Goal: Task Accomplishment & Management: Use online tool/utility

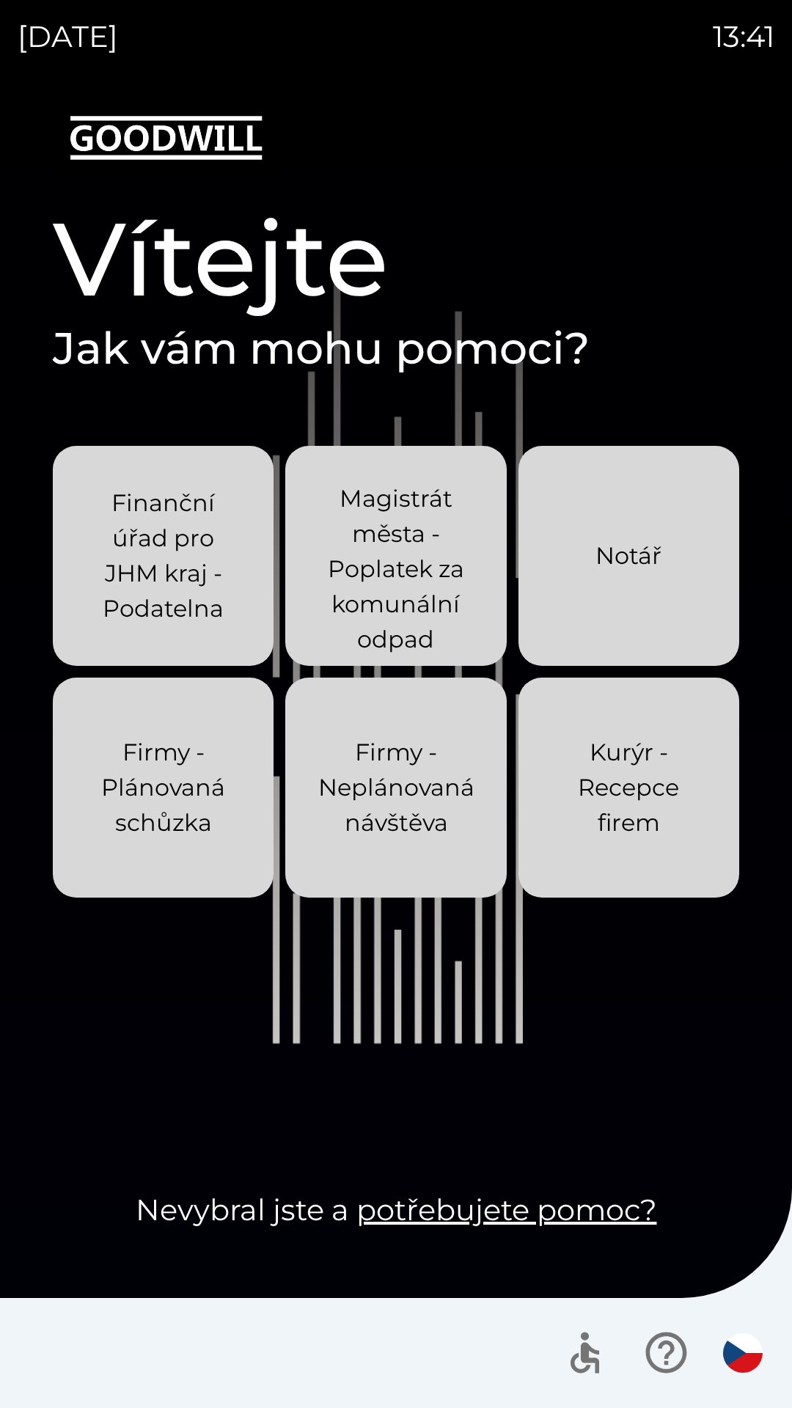
click at [0, 0] on div "[DATE] 13:41 Vítejte Jak vám mohu pomoci? Finanční úřad pro JHM kraj - Podateln…" at bounding box center [396, 704] width 792 height 1408
click at [0, 0] on div "[DATE] 13:46 Vítejte Jak vám mohu pomoci? Finanční úřad pro JHM kraj - Podateln…" at bounding box center [396, 704] width 792 height 1408
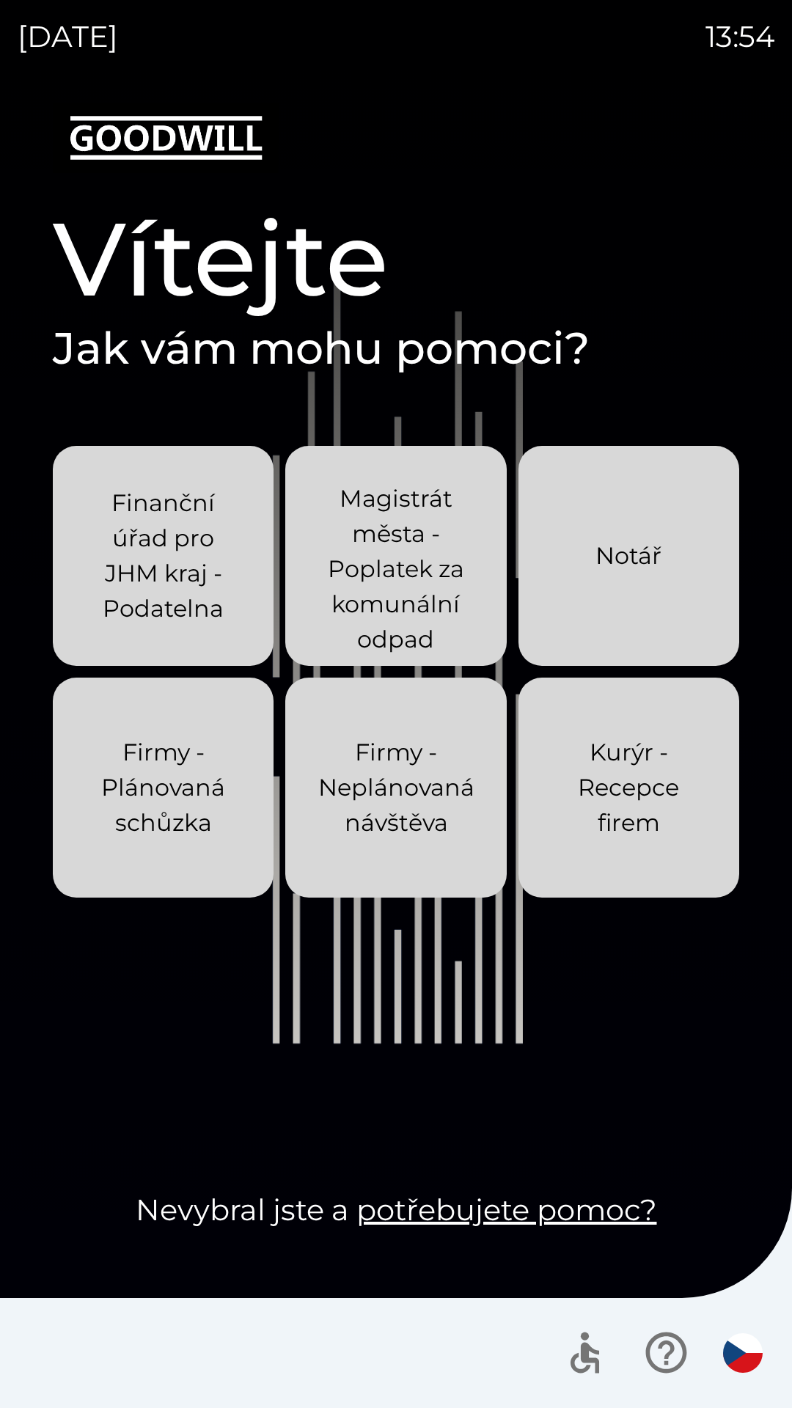
click at [0, 0] on div "[DATE] 13:54 Vítejte Jak vám mohu pomoci? Finanční úřad pro JHM kraj - Podateln…" at bounding box center [396, 704] width 792 height 1408
click at [0, 0] on div "[DATE] 13:56 Vítejte Jak vám mohu pomoci? Finanční úřad pro JHM kraj - Podateln…" at bounding box center [396, 704] width 792 height 1408
click at [0, 0] on div "[DATE] 14:15 Vítejte Jak vám mohu pomoci? Finanční úřad pro JHM kraj - Podateln…" at bounding box center [396, 704] width 792 height 1408
click at [0, 0] on div "[DATE] 14:41 Vítejte Jak vám mohu pomoci? Finanční úřad pro JHM kraj - Podateln…" at bounding box center [396, 704] width 792 height 1408
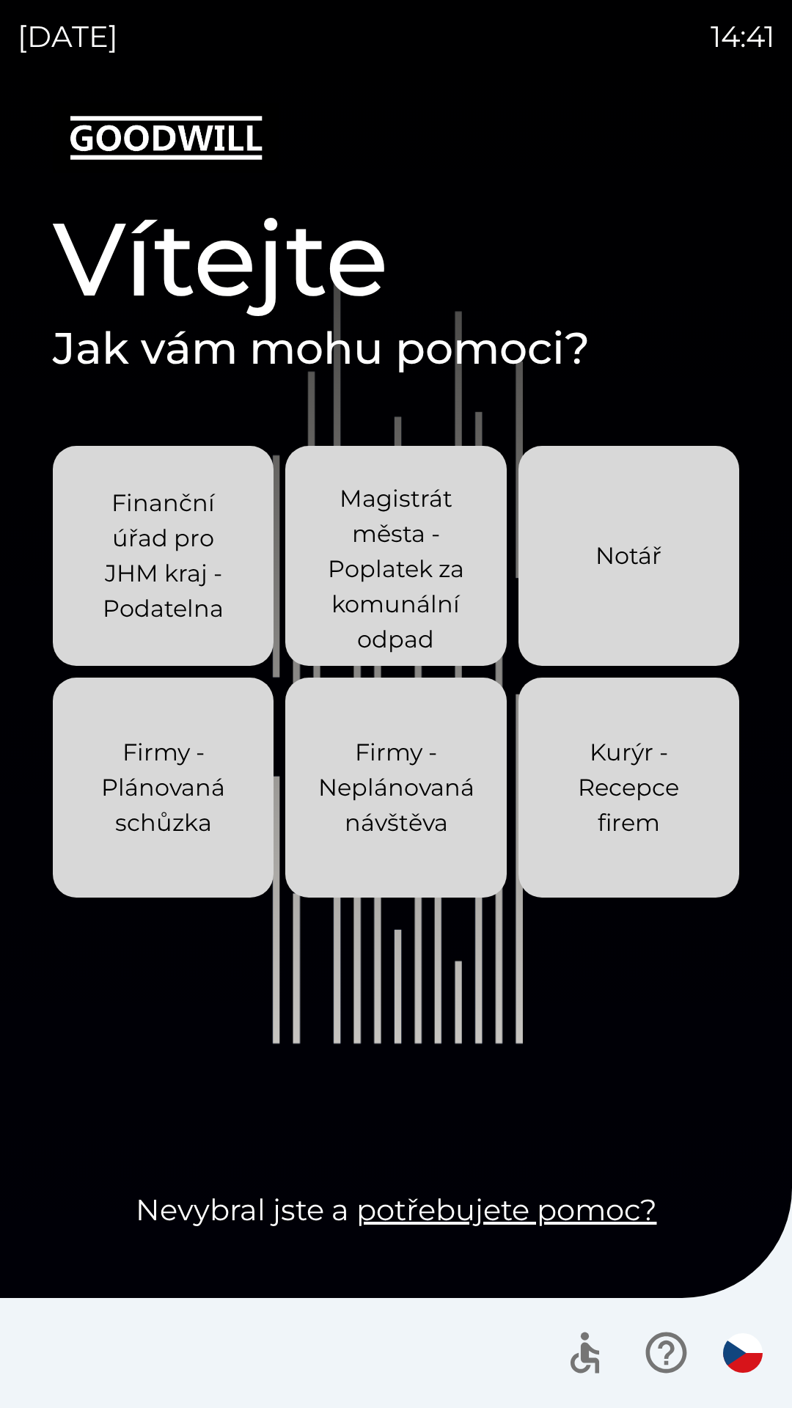
click at [0, 0] on div "[DATE] 14:41 Vítejte Jak vám mohu pomoci? Finanční úřad pro JHM kraj - Podateln…" at bounding box center [396, 704] width 792 height 1408
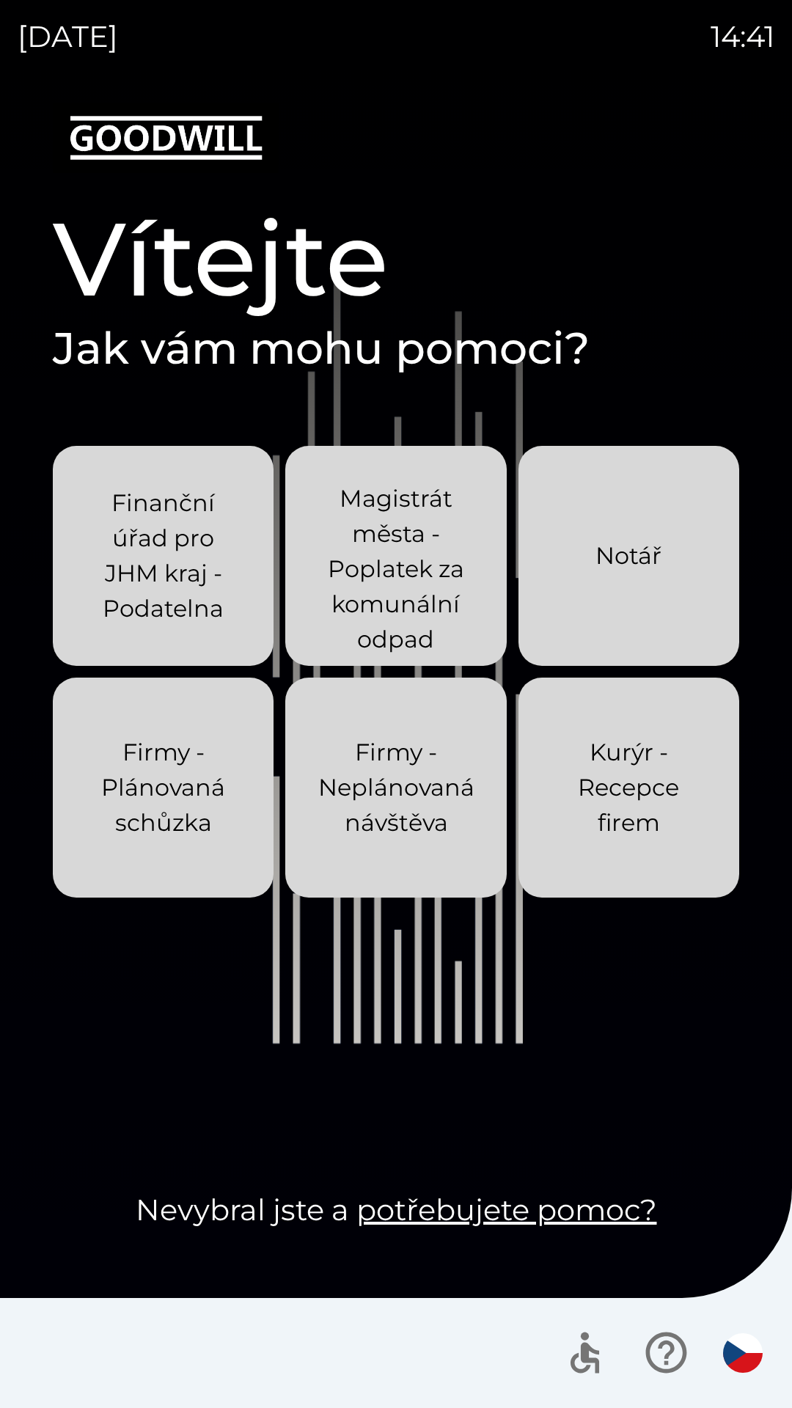
click at [0, 0] on div "[DATE] 14:41 Vítejte Jak vám mohu pomoci? Finanční úřad pro JHM kraj - Podateln…" at bounding box center [396, 704] width 792 height 1408
click at [0, 0] on div "[DATE] 14:42 Vítejte Jak vám mohu pomoci? Finanční úřad pro JHM kraj - Podateln…" at bounding box center [396, 704] width 792 height 1408
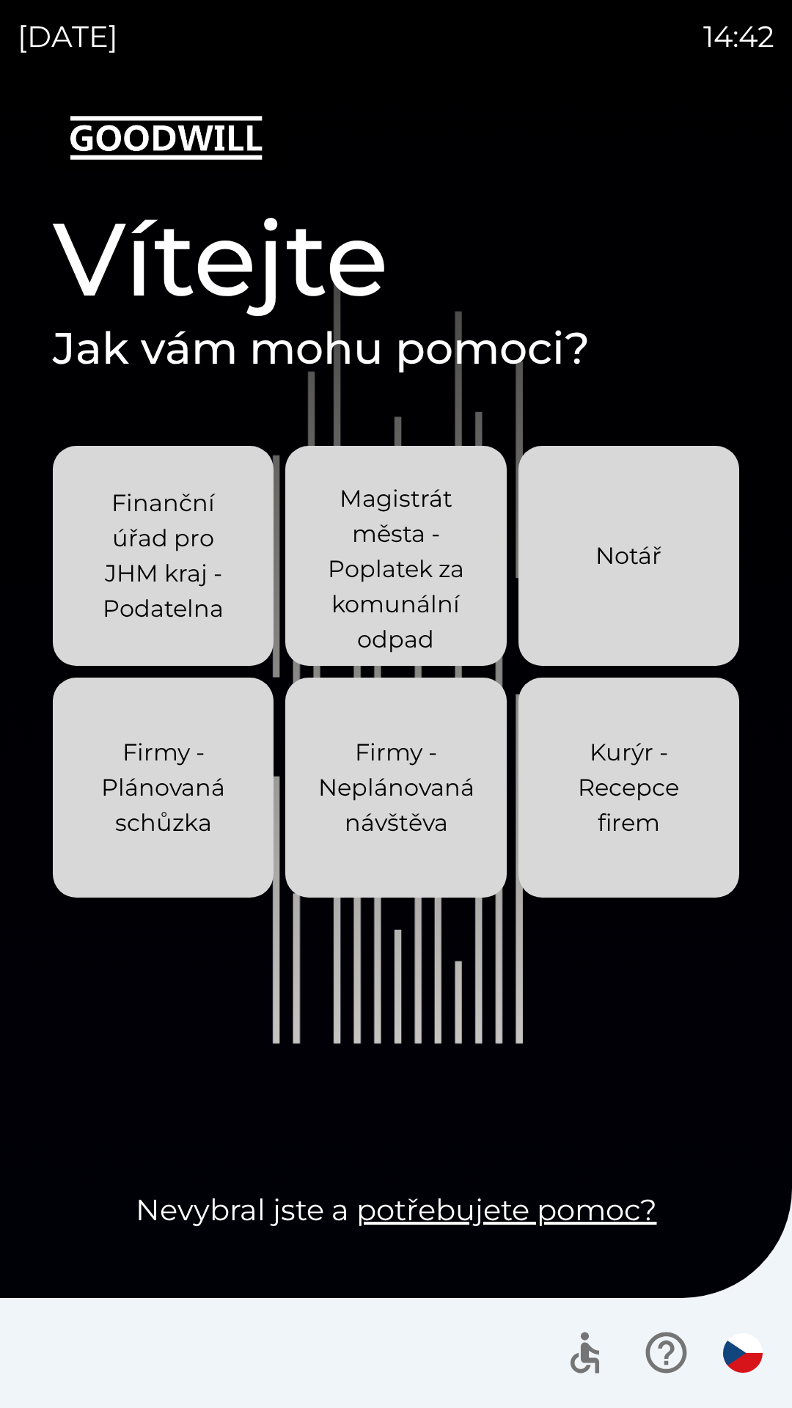
click at [0, 0] on div "[DATE] 14:42 Vítejte Jak vám mohu pomoci? Finanční úřad pro JHM kraj - Podateln…" at bounding box center [396, 704] width 792 height 1408
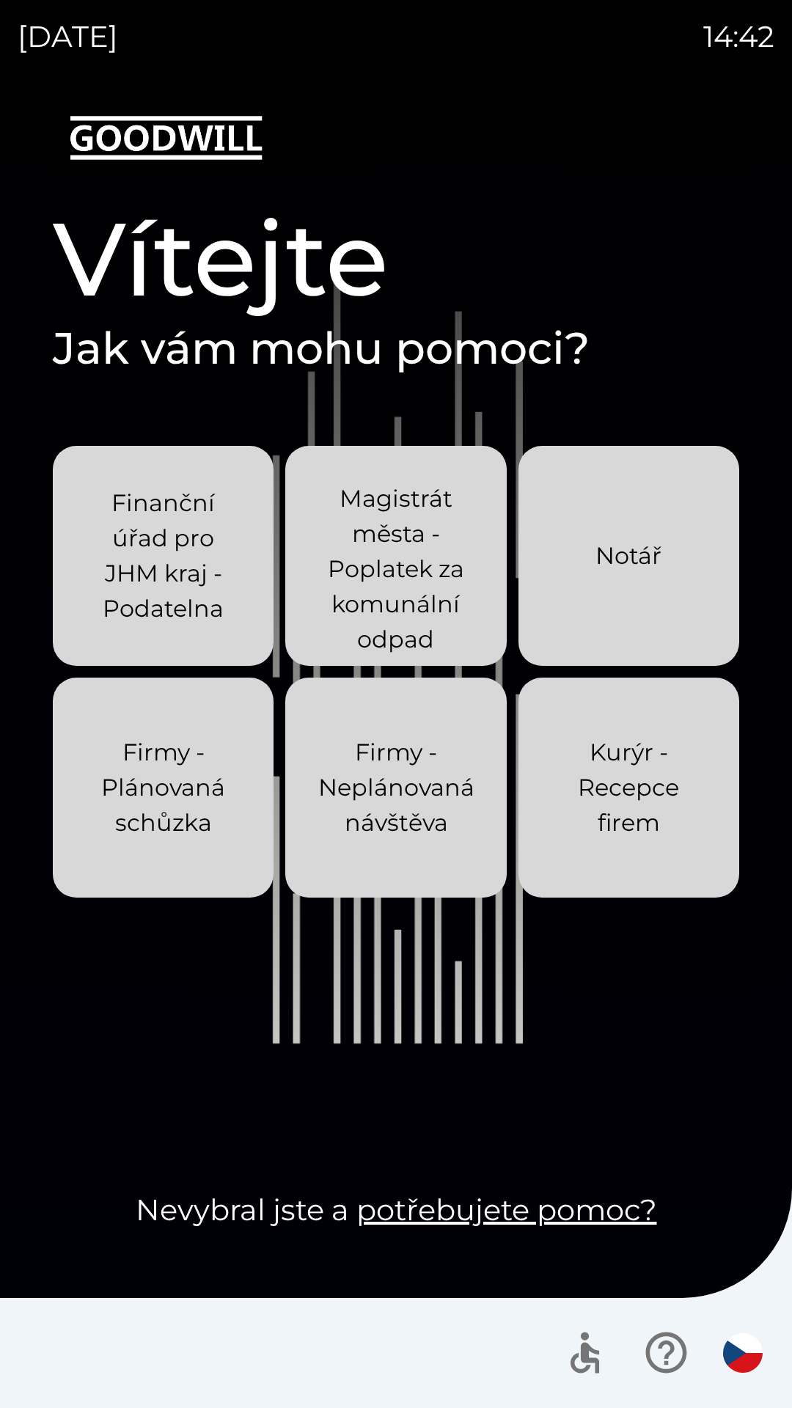
click at [0, 0] on div "[DATE] 14:42 Vítejte Jak vám mohu pomoci? Finanční úřad pro JHM kraj - Podateln…" at bounding box center [396, 704] width 792 height 1408
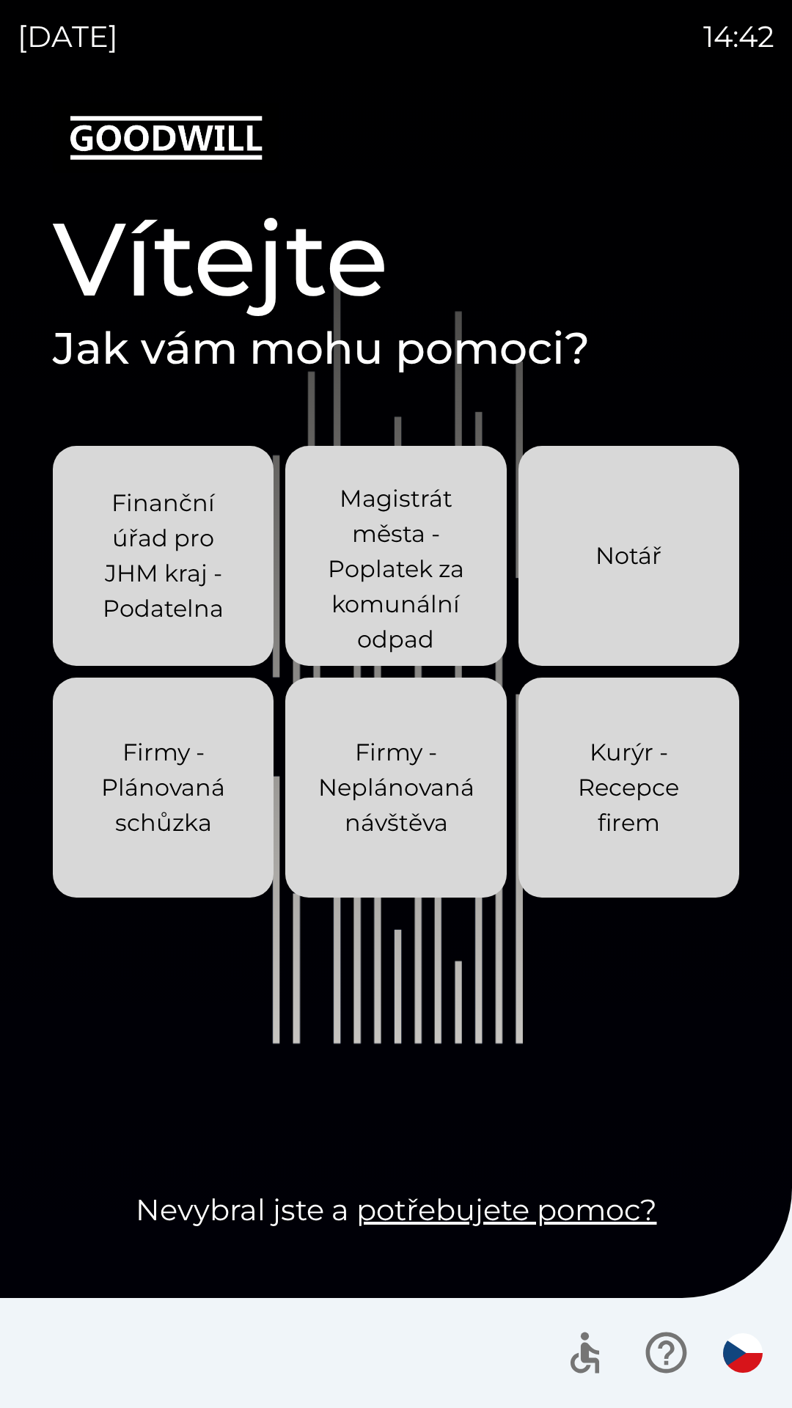
click at [0, 0] on div "[DATE] 14:42 Vítejte Jak vám mohu pomoci? Finanční úřad pro JHM kraj - Podateln…" at bounding box center [396, 704] width 792 height 1408
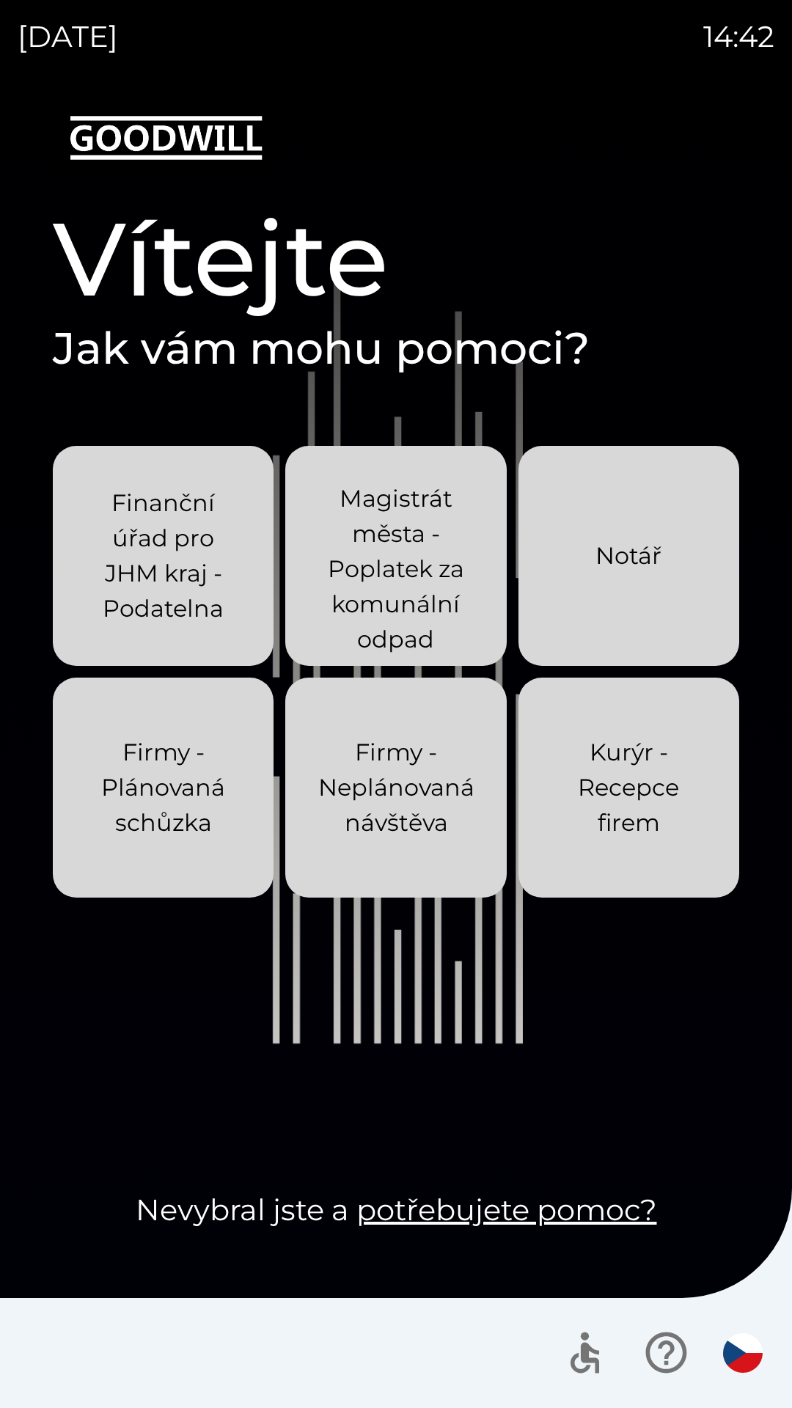
click at [0, 0] on div "[DATE] 14:42 Vítejte Jak vám mohu pomoci? Finanční úřad pro JHM kraj - Podateln…" at bounding box center [396, 704] width 792 height 1408
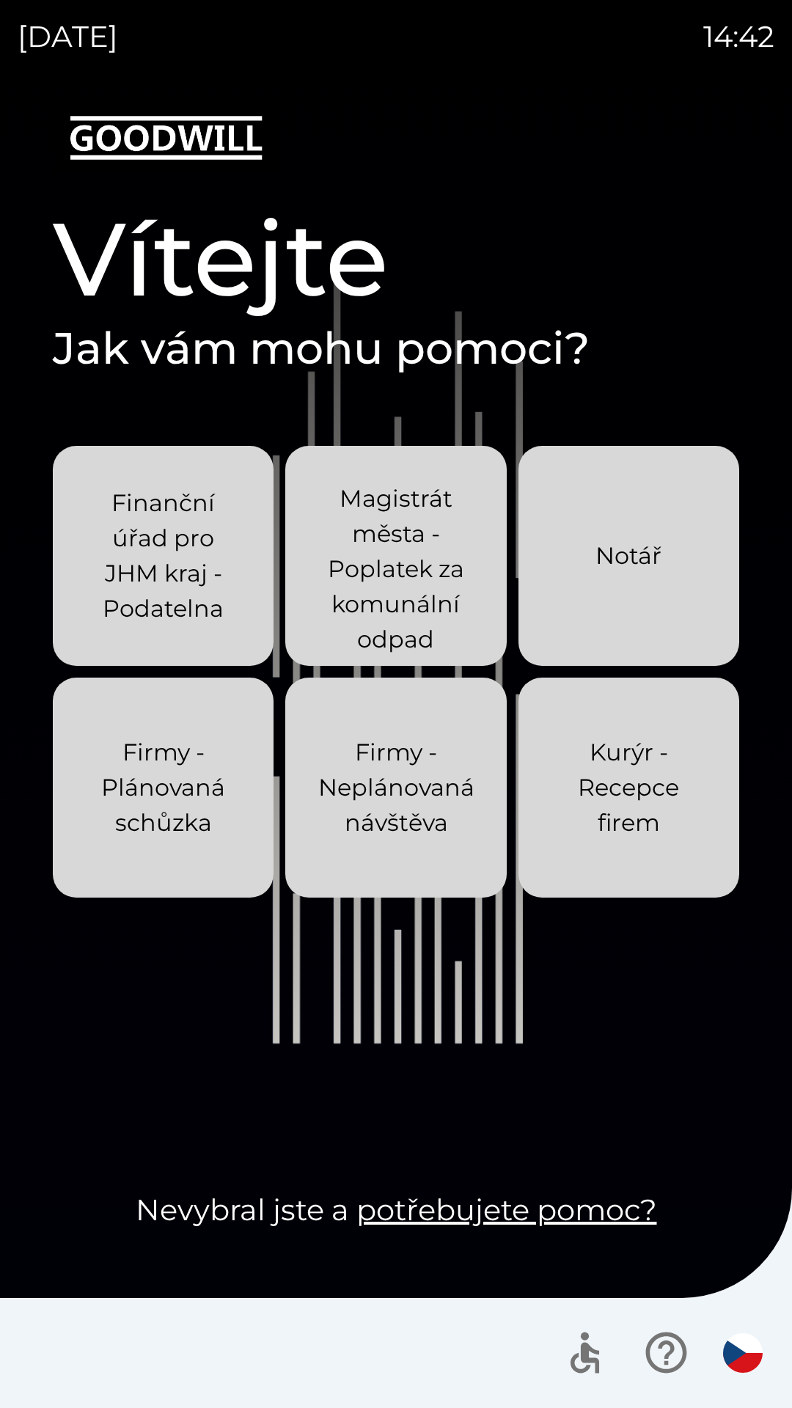
click at [0, 0] on div "[DATE] 14:42 Vítejte Jak vám mohu pomoci? Finanční úřad pro JHM kraj - Podateln…" at bounding box center [396, 704] width 792 height 1408
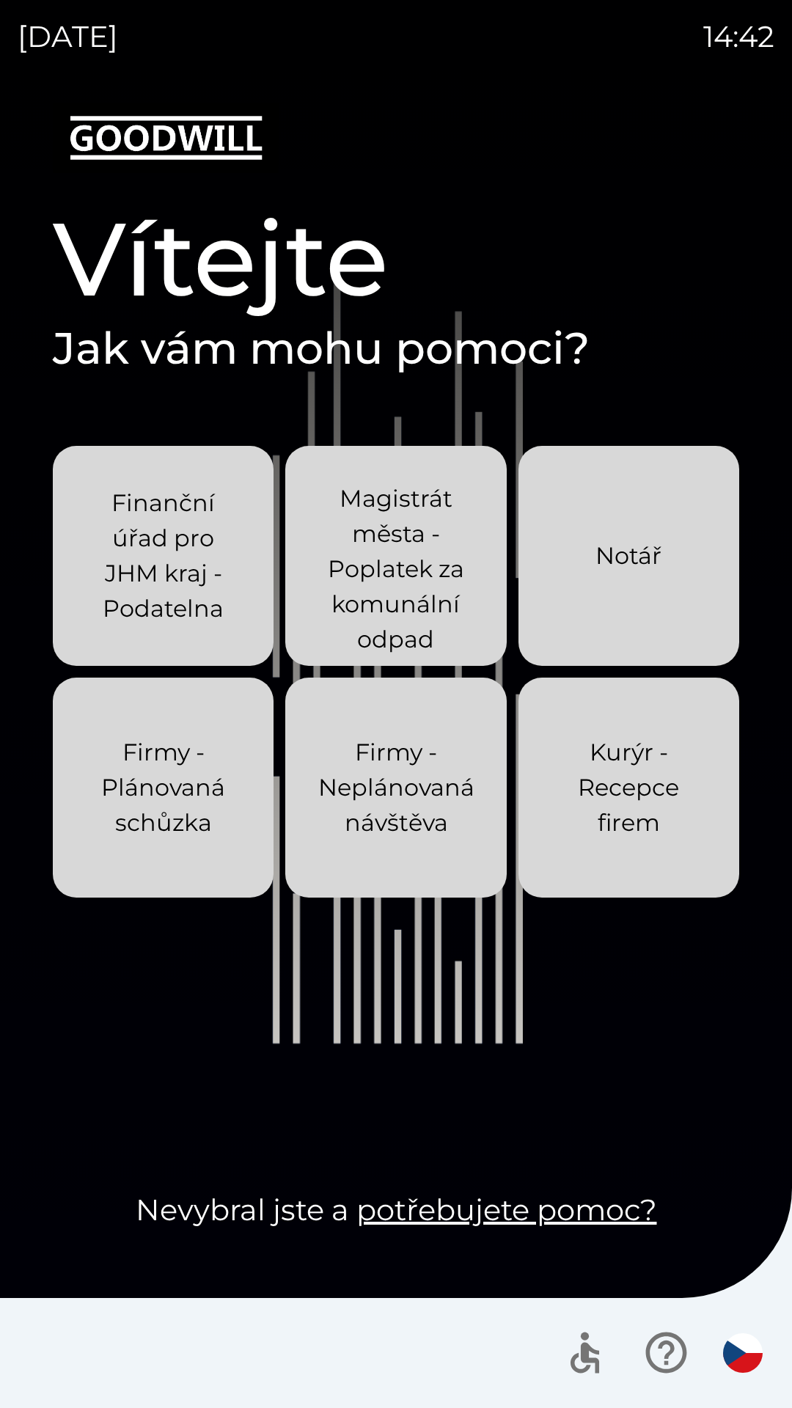
click at [0, 0] on div "[DATE] 14:42 Vítejte Jak vám mohu pomoci? Finanční úřad pro JHM kraj - Podateln…" at bounding box center [396, 704] width 792 height 1408
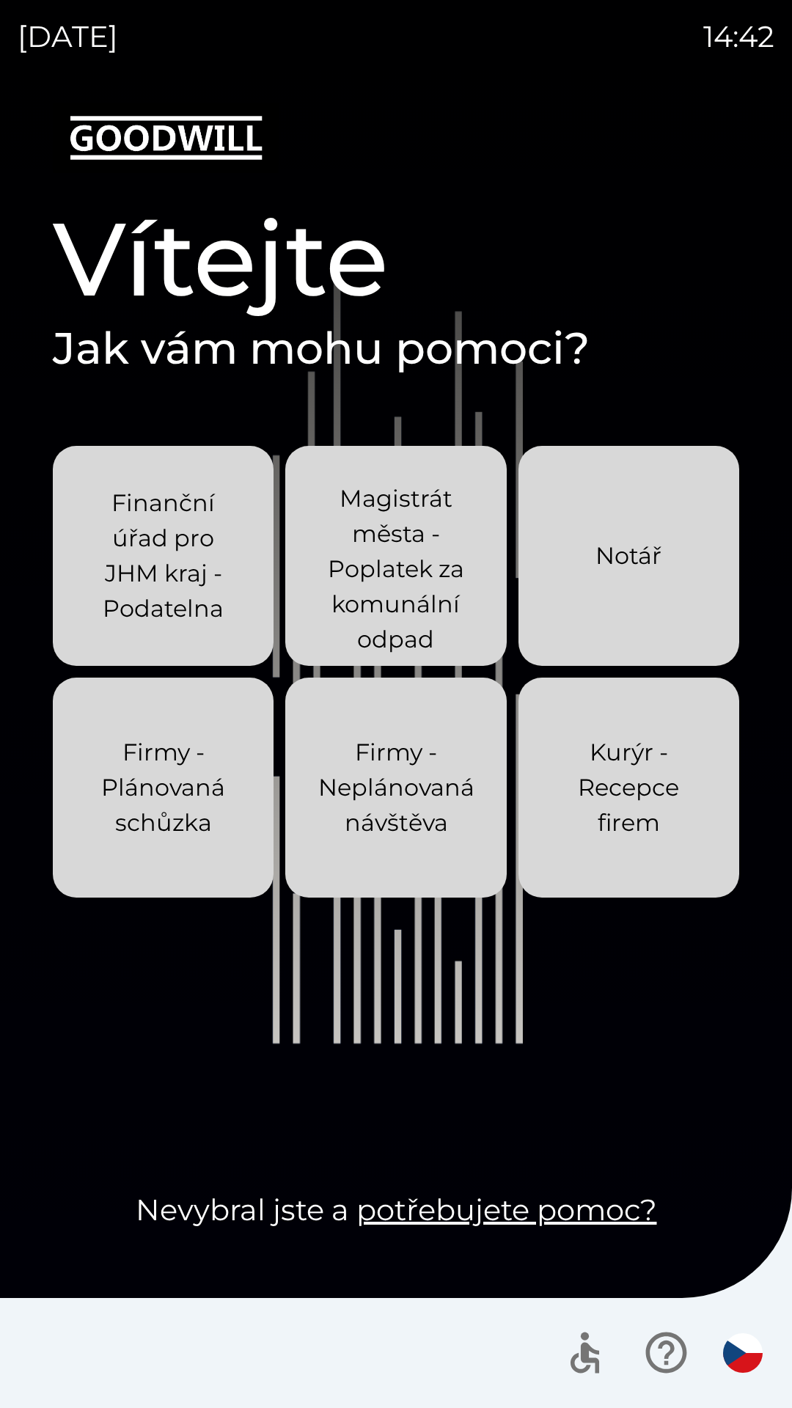
click at [0, 0] on div "[DATE] 14:42 Vítejte Jak vám mohu pomoci? Finanční úřad pro JHM kraj - Podateln…" at bounding box center [396, 704] width 792 height 1408
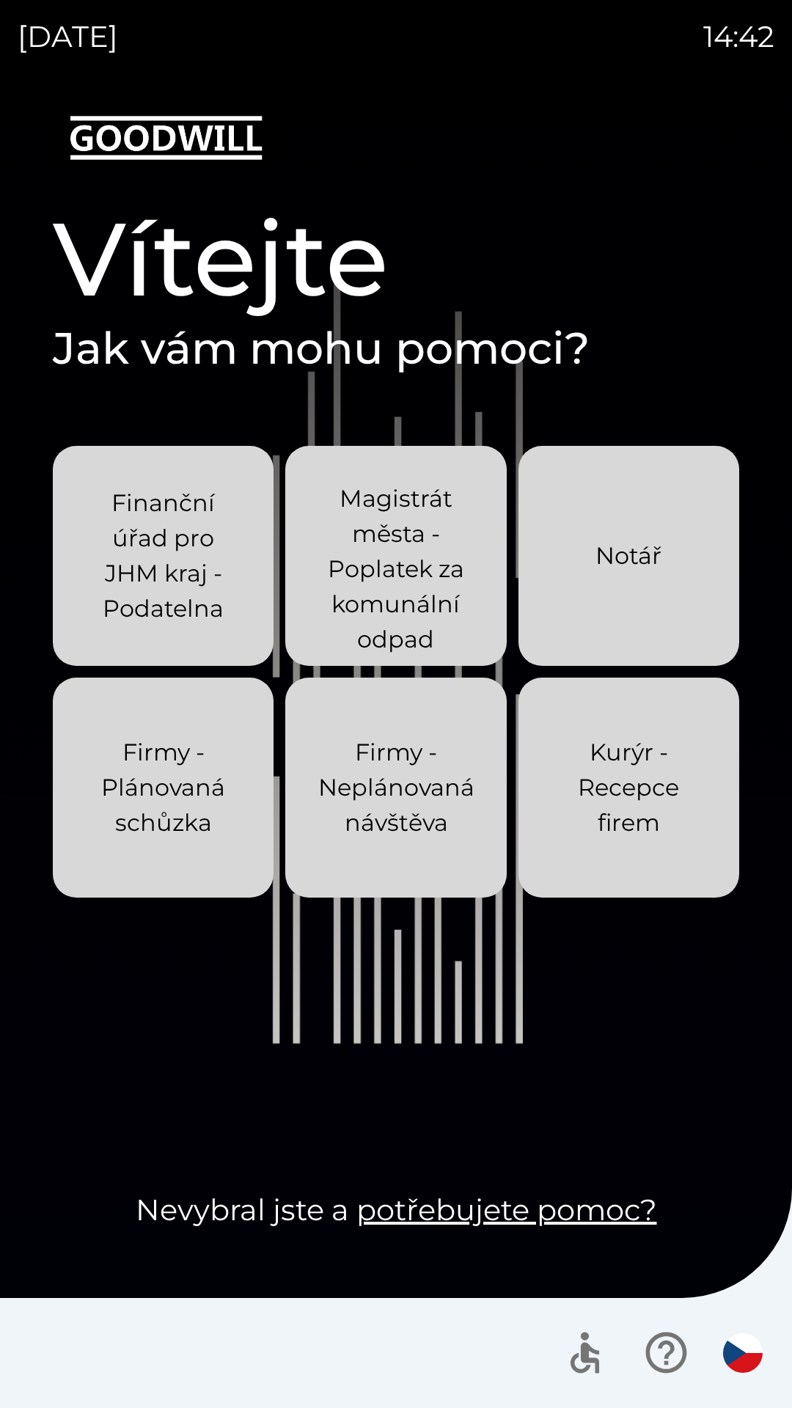
click at [0, 0] on div "[DATE] 14:42 Vítejte Jak vám mohu pomoci? Finanční úřad pro JHM kraj - Podateln…" at bounding box center [396, 704] width 792 height 1408
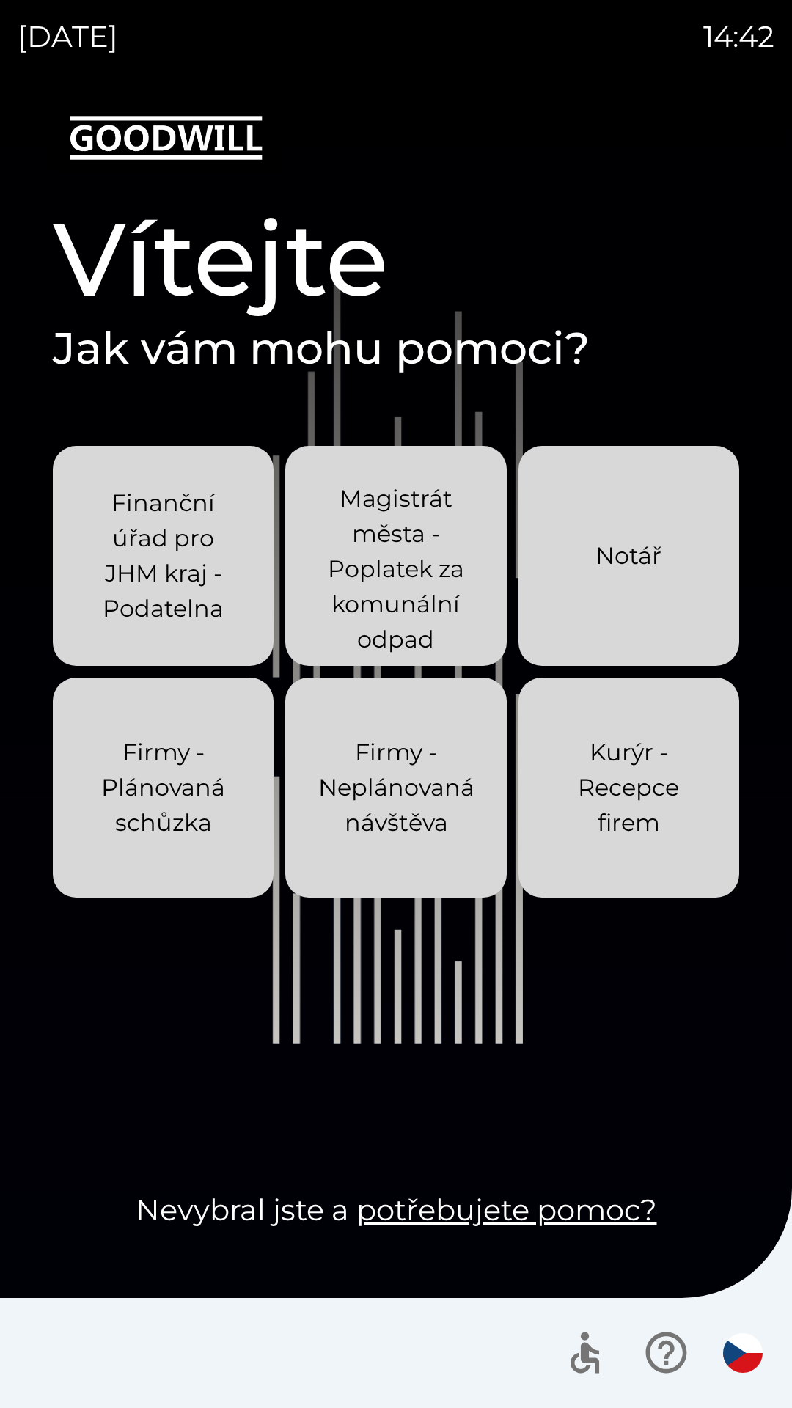
click at [0, 0] on div "[DATE] 14:42 Vítejte Jak vám mohu pomoci? Finanční úřad pro JHM kraj - Podateln…" at bounding box center [396, 704] width 792 height 1408
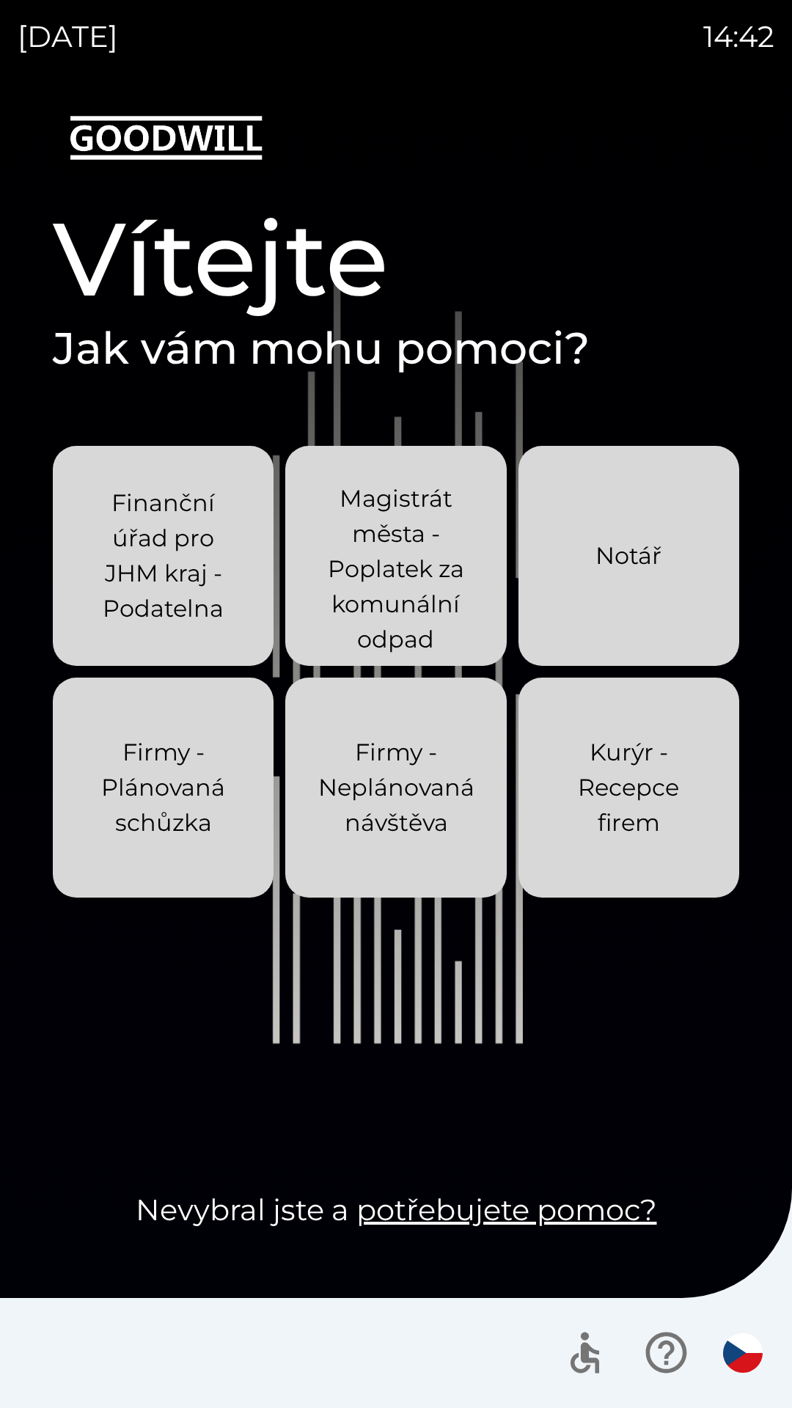
click at [0, 0] on div "[DATE] 14:42 Vítejte Jak vám mohu pomoci? Finanční úřad pro JHM kraj - Podateln…" at bounding box center [396, 704] width 792 height 1408
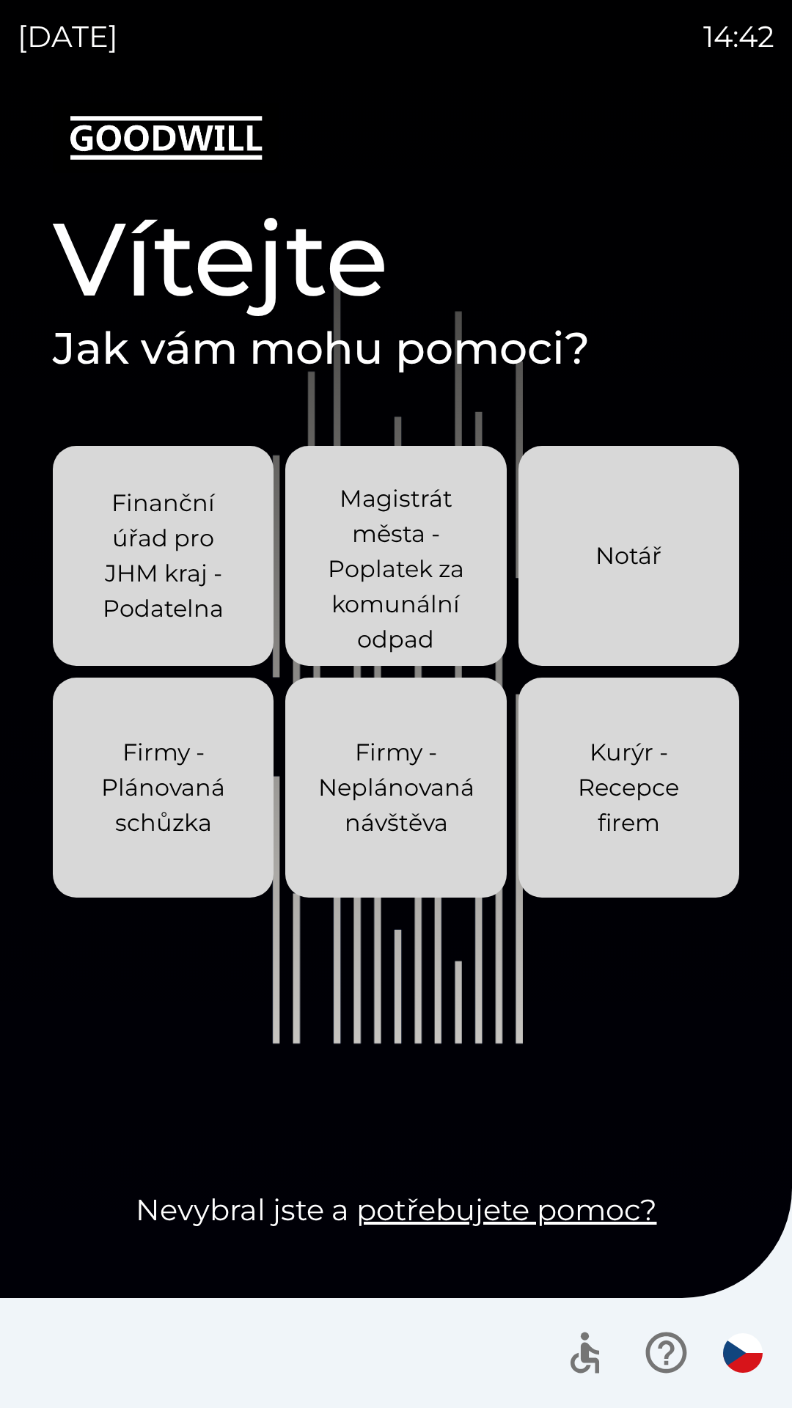
click at [0, 0] on div "[DATE] 14:42 Vítejte Jak vám mohu pomoci? Finanční úřad pro JHM kraj - Podateln…" at bounding box center [396, 704] width 792 height 1408
click at [0, 0] on div "[DATE] 14:43 Vítejte Jak vám mohu pomoci? Finanční úřad pro JHM kraj - Podateln…" at bounding box center [396, 704] width 792 height 1408
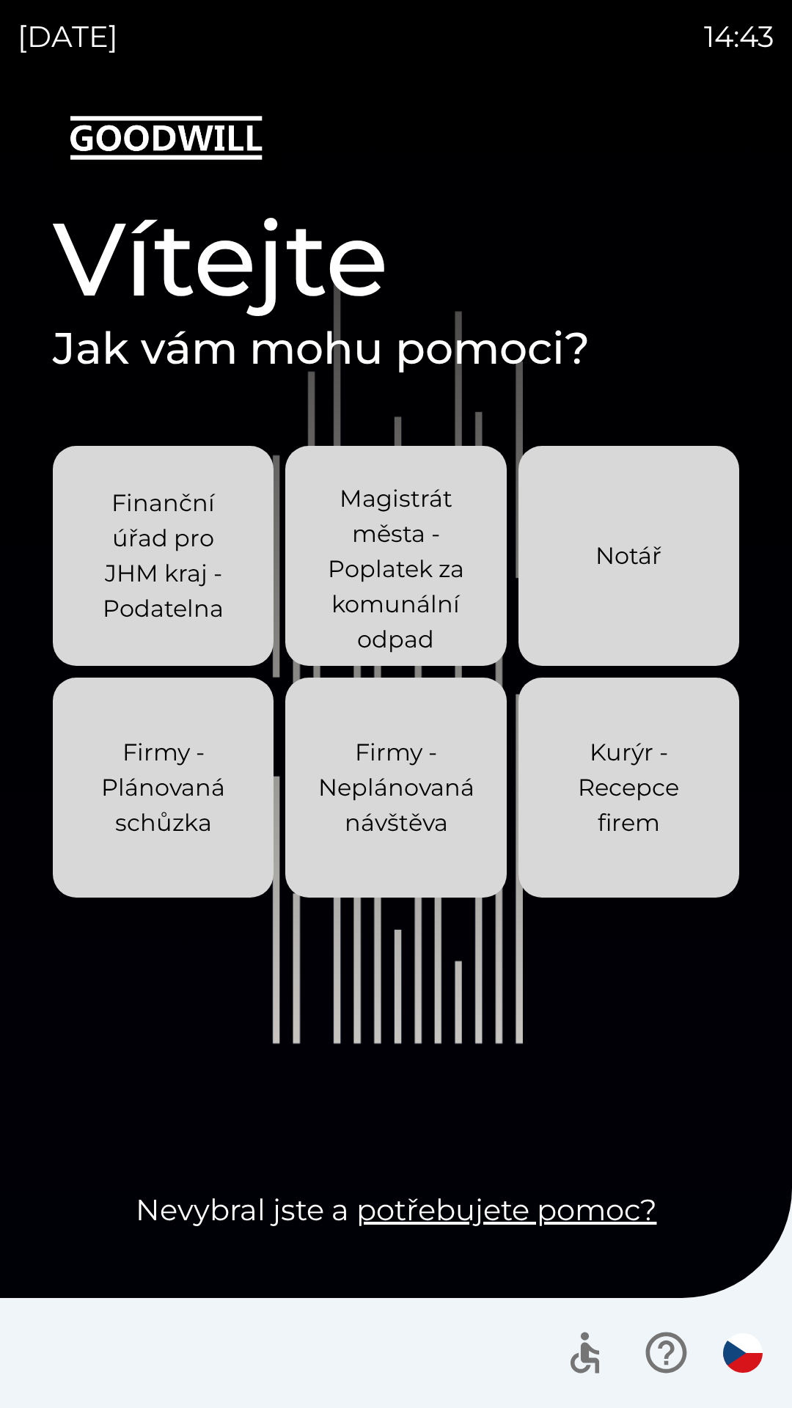
click at [0, 0] on div "[DATE] 14:43 Vítejte Jak vám mohu pomoci? Finanční úřad pro JHM kraj - Podateln…" at bounding box center [396, 704] width 792 height 1408
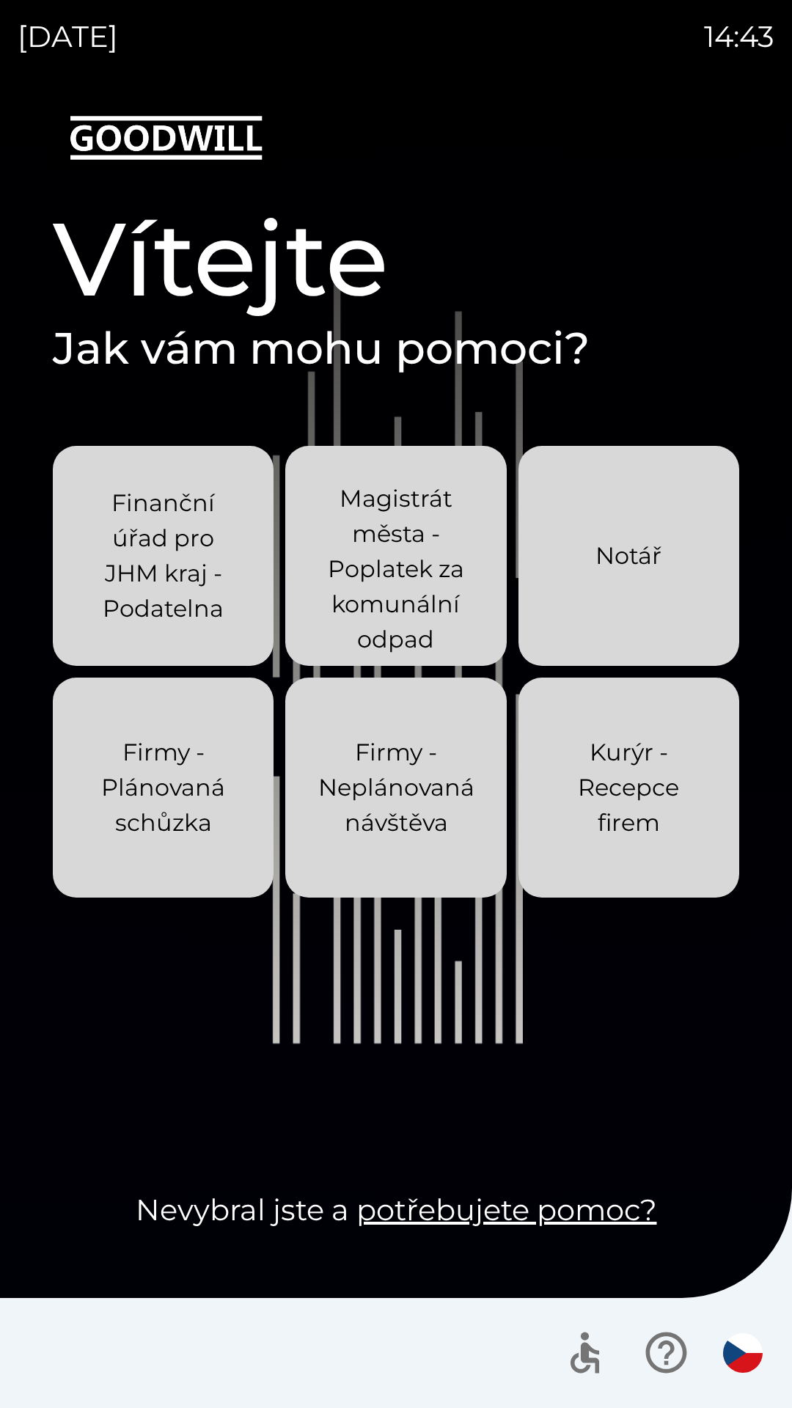
click at [0, 0] on div "[DATE] 14:43 Vítejte Jak vám mohu pomoci? Finanční úřad pro JHM kraj - Podateln…" at bounding box center [396, 704] width 792 height 1408
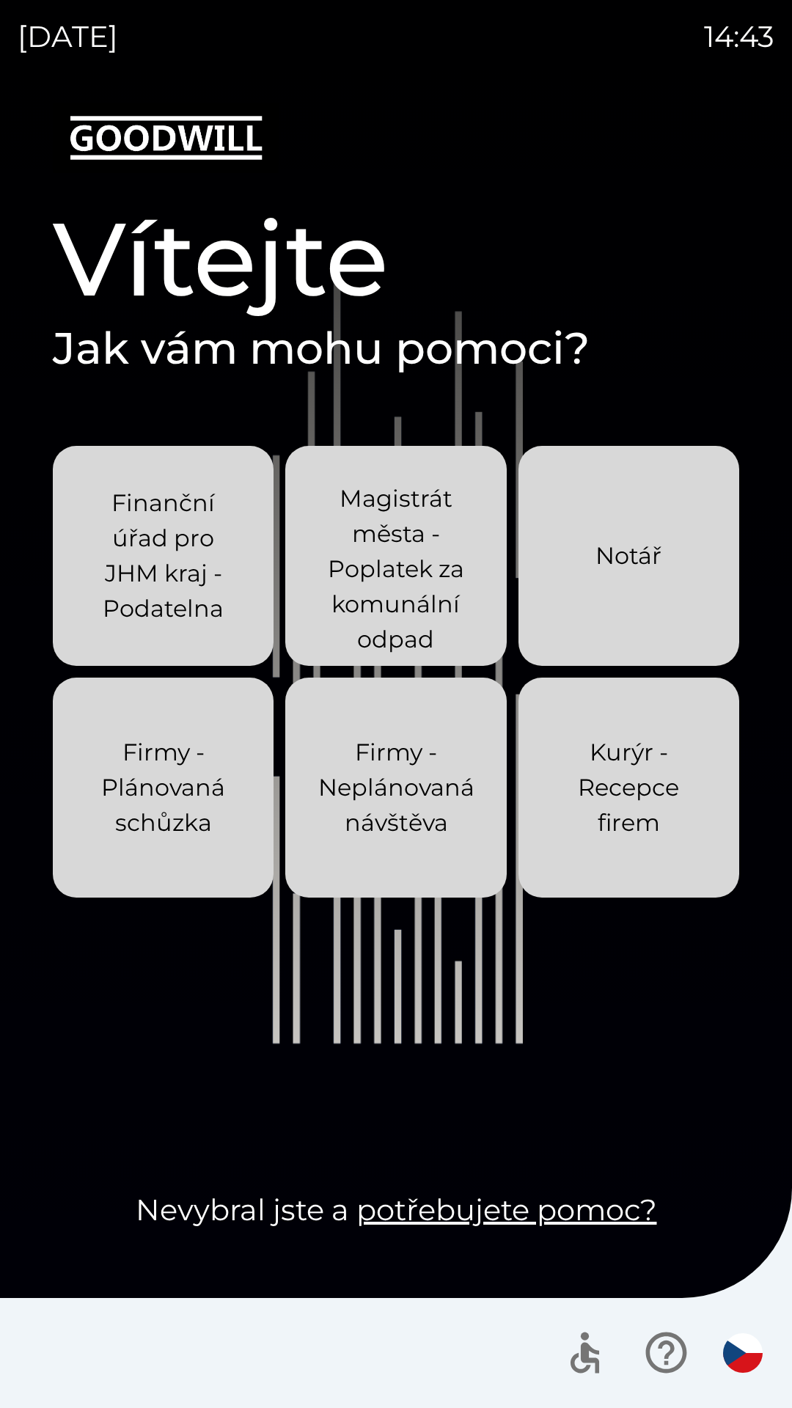
click at [0, 0] on div "[DATE] 14:43 Vítejte Jak vám mohu pomoci? Finanční úřad pro JHM kraj - Podateln…" at bounding box center [396, 704] width 792 height 1408
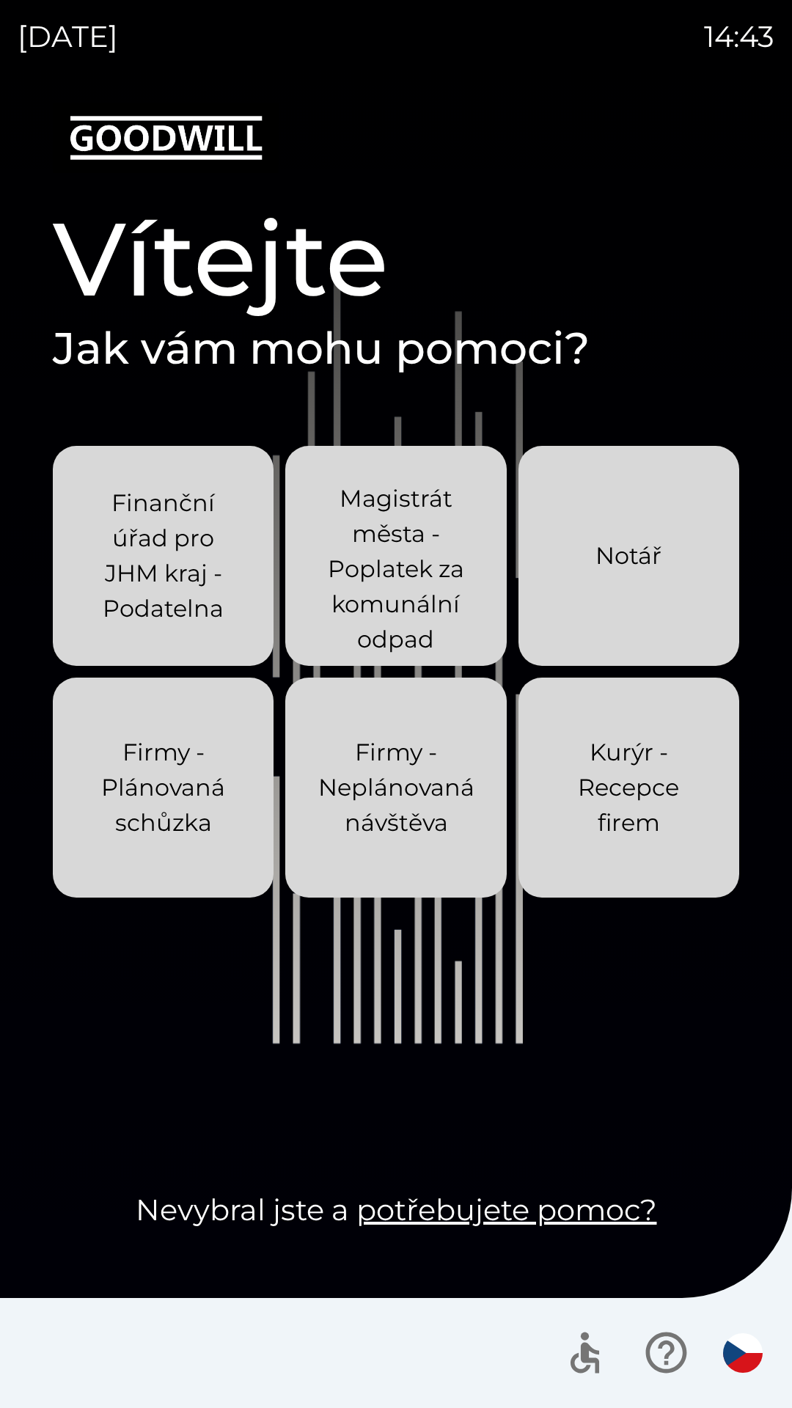
click at [0, 0] on div "[DATE] 14:43 Vítejte Jak vám mohu pomoci? Finanční úřad pro JHM kraj - Podateln…" at bounding box center [396, 704] width 792 height 1408
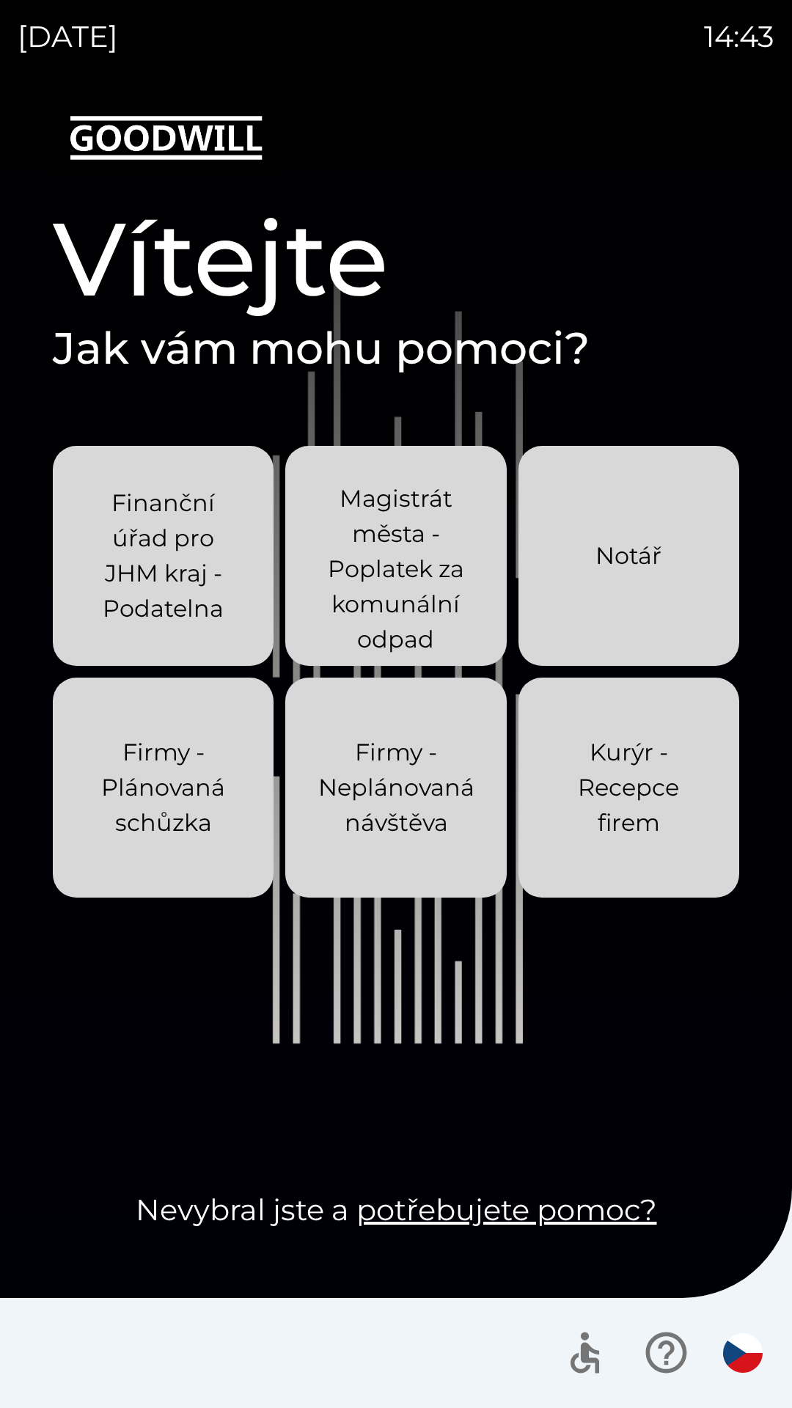
click at [0, 0] on div "[DATE] 14:43 Vítejte Jak vám mohu pomoci? Finanční úřad pro JHM kraj - Podateln…" at bounding box center [396, 704] width 792 height 1408
click at [0, 0] on div "[DATE] 14:44 Vítejte Jak vám mohu pomoci? Finanční úřad pro JHM kraj - Podateln…" at bounding box center [396, 704] width 792 height 1408
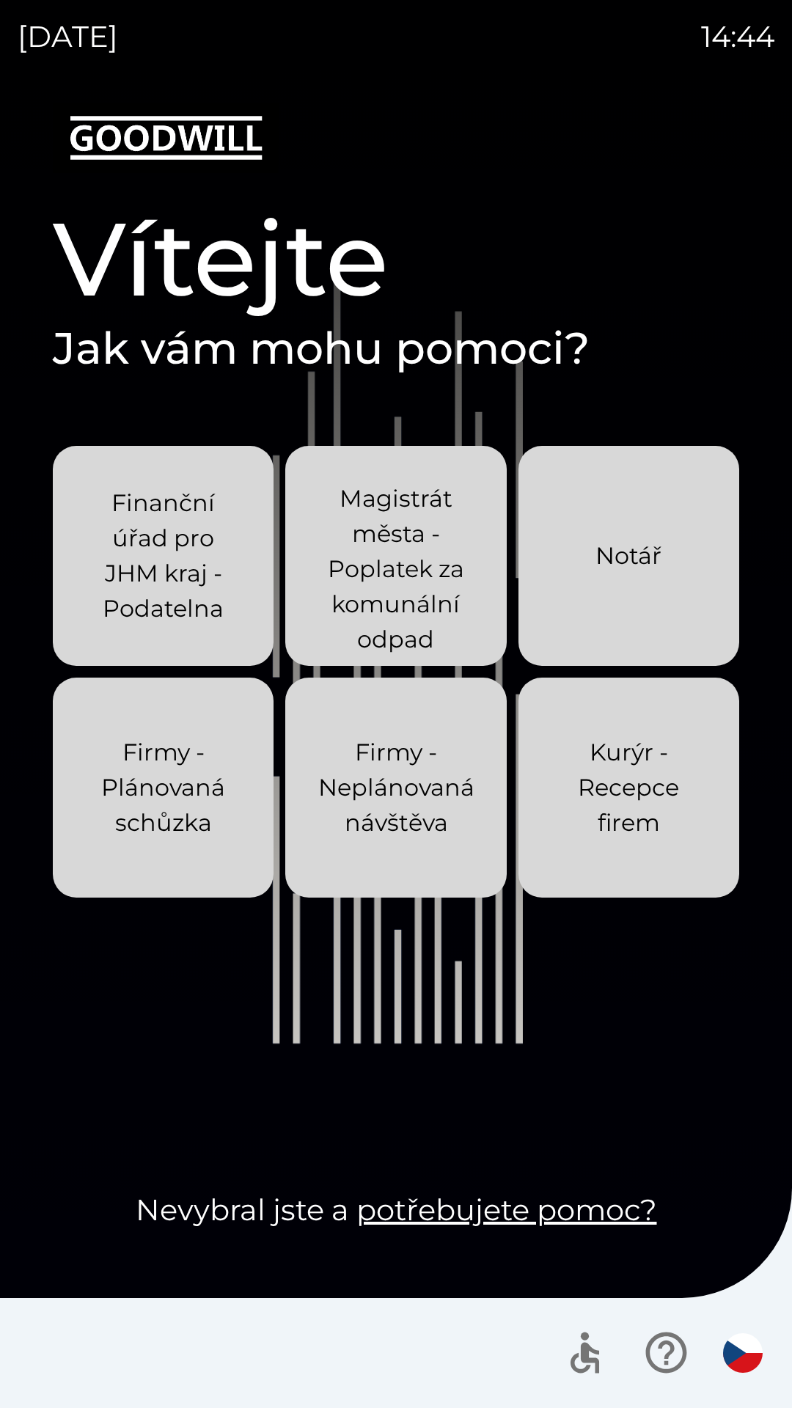
click at [0, 0] on div "[DATE] 14:44 Vítejte Jak vám mohu pomoci? Finanční úřad pro JHM kraj - Podateln…" at bounding box center [396, 704] width 792 height 1408
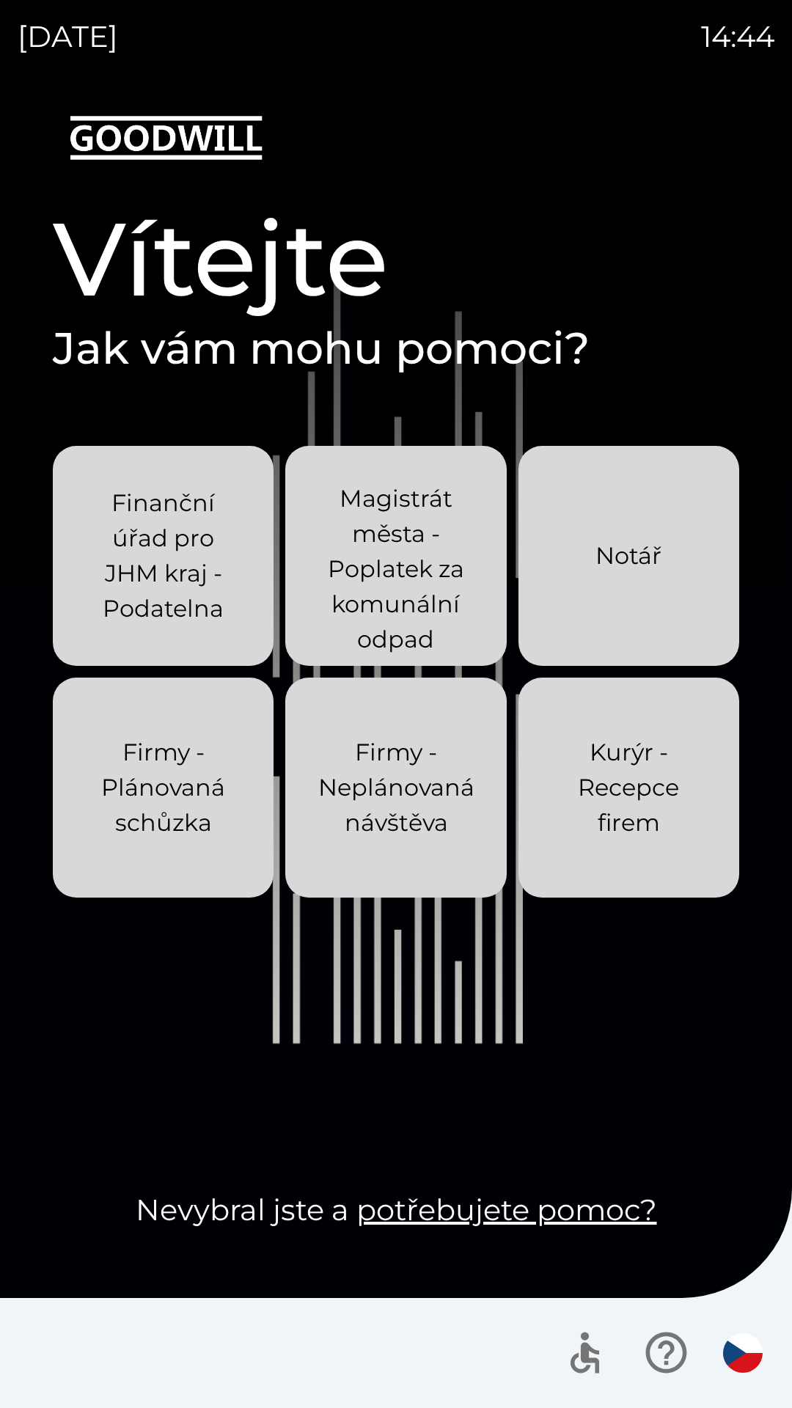
click at [0, 0] on div "[DATE] 14:44 Vítejte Jak vám mohu pomoci? Finanční úřad pro JHM kraj - Podateln…" at bounding box center [396, 704] width 792 height 1408
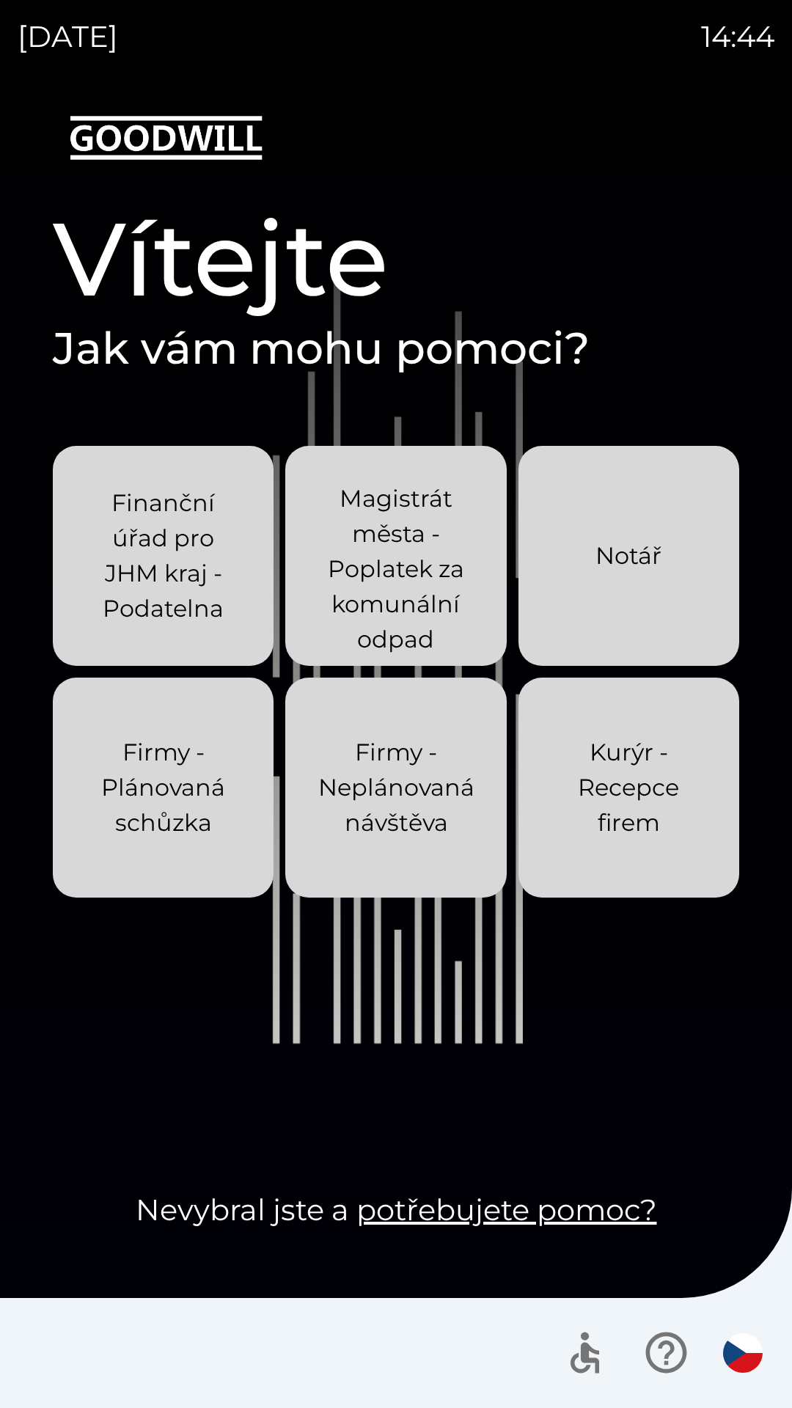
click at [0, 0] on div "[DATE] 14:44 Vítejte Jak vám mohu pomoci? Finanční úřad pro JHM kraj - Podateln…" at bounding box center [396, 704] width 792 height 1408
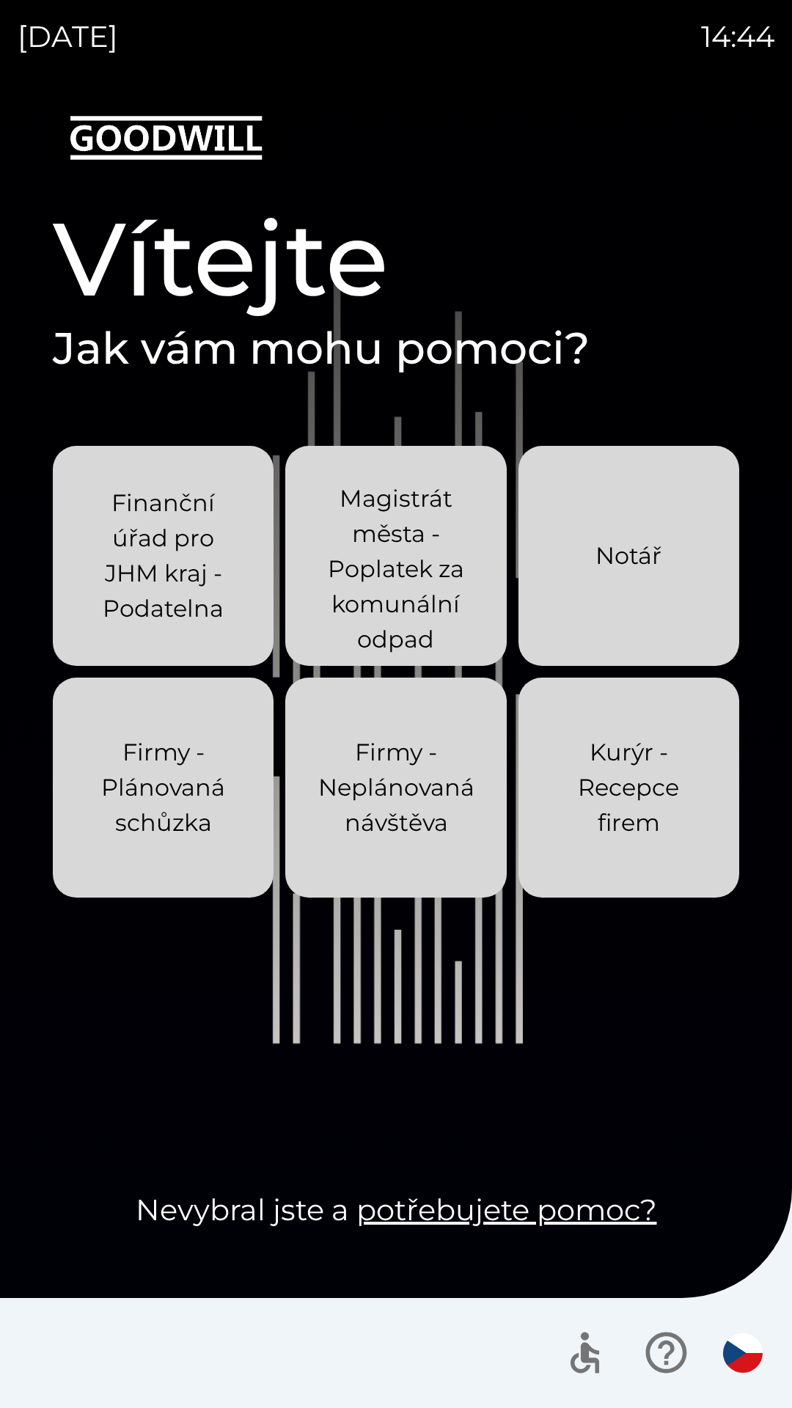
click at [0, 0] on div "[DATE] 14:44 Vítejte Jak vám mohu pomoci? Finanční úřad pro JHM kraj - Podateln…" at bounding box center [396, 704] width 792 height 1408
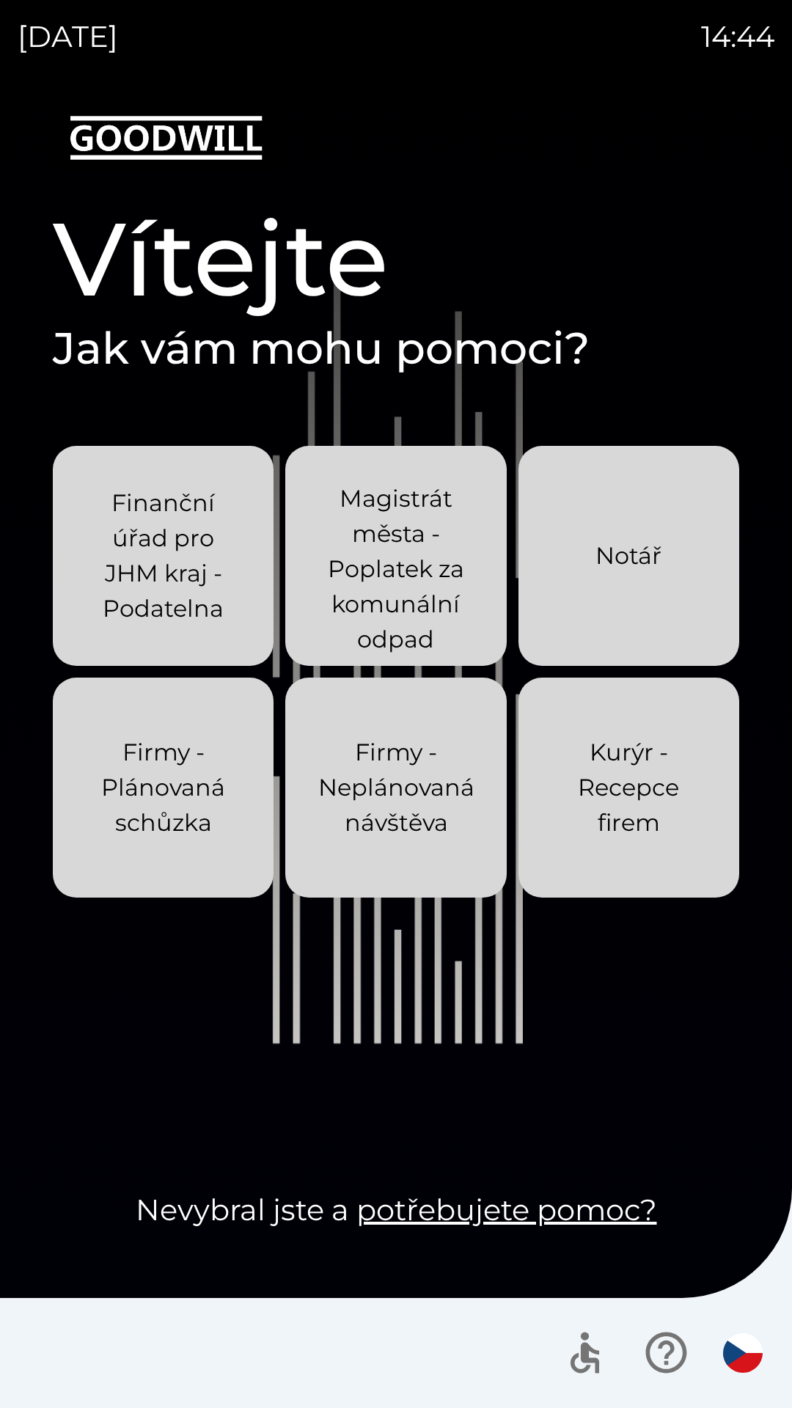
click at [0, 0] on div "[DATE] 14:44 Vítejte Jak vám mohu pomoci? Finanční úřad pro JHM kraj - Podateln…" at bounding box center [396, 704] width 792 height 1408
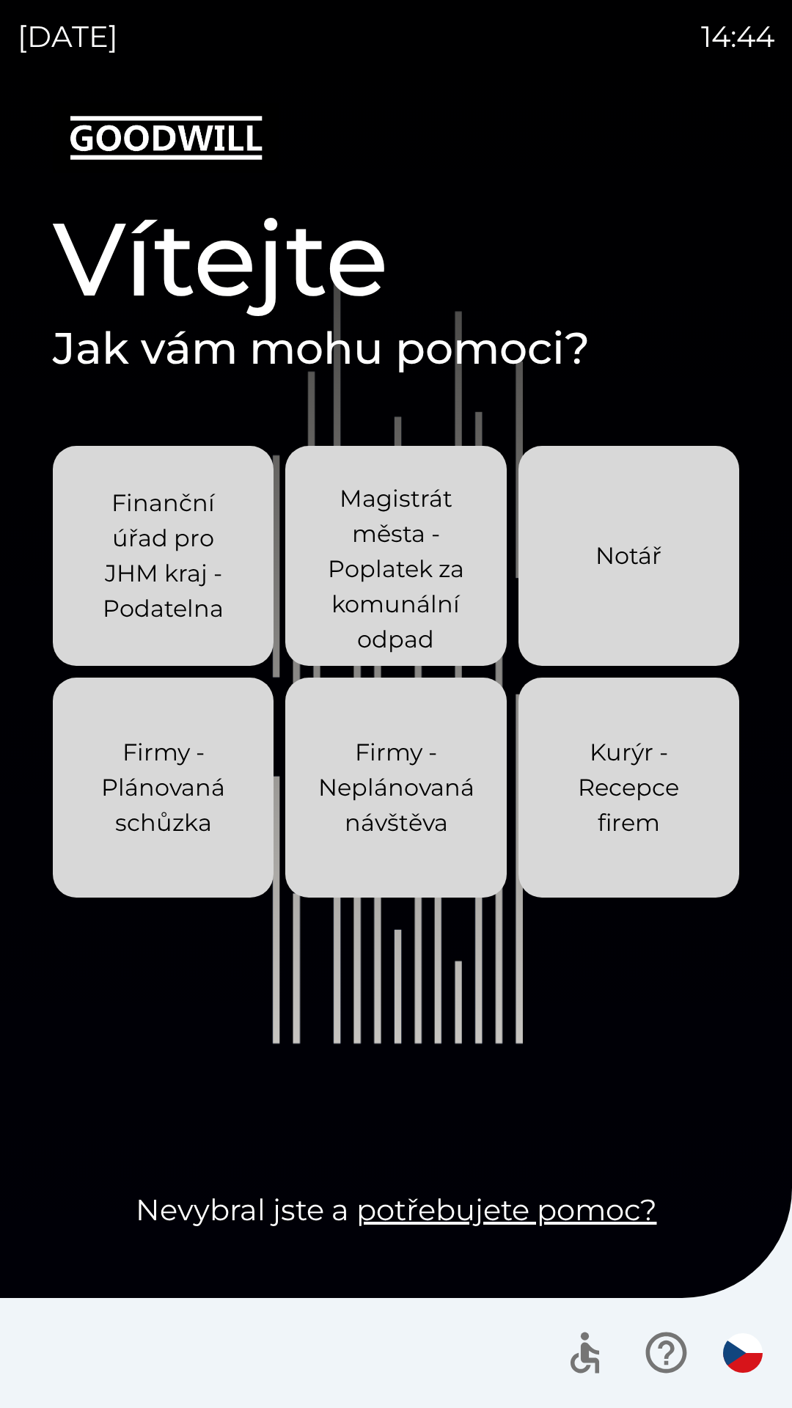
click at [0, 0] on div "[DATE] 14:44 Vítejte Jak vám mohu pomoci? Finanční úřad pro JHM kraj - Podateln…" at bounding box center [396, 704] width 792 height 1408
click at [0, 0] on div "[DATE] 14:52 Vítejte Jak vám mohu pomoci? Finanční úřad pro JHM kraj - Podateln…" at bounding box center [396, 704] width 792 height 1408
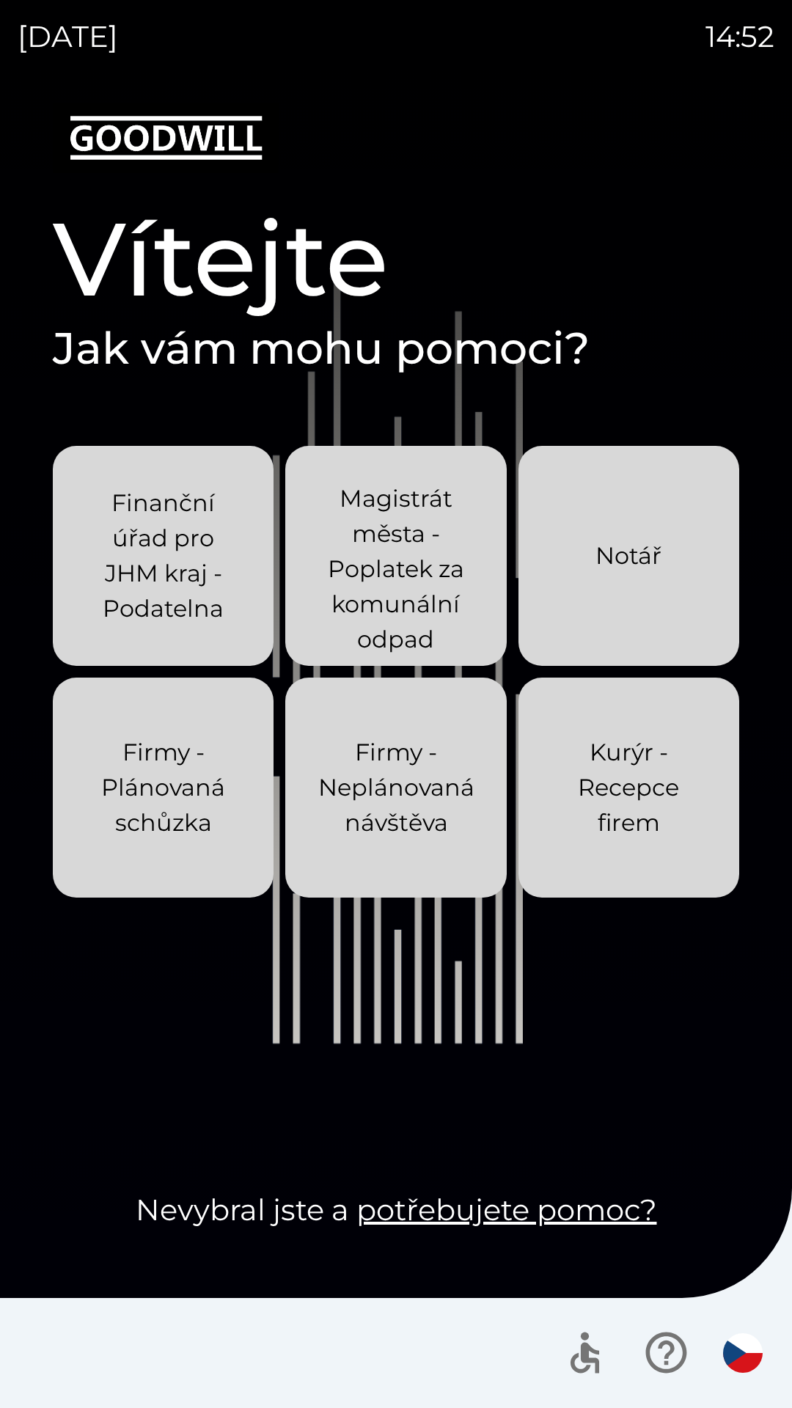
click at [0, 0] on div "[DATE] 14:52 Vítejte Jak vám mohu pomoci? Finanční úřad pro JHM kraj - Podateln…" at bounding box center [396, 704] width 792 height 1408
click at [0, 0] on div "[DATE] 14:53 Vítejte Jak vám mohu pomoci? Finanční úřad pro JHM kraj - Podateln…" at bounding box center [396, 704] width 792 height 1408
click at [375, 753] on p "Firmy - Neplánovaná návštěva" at bounding box center [396, 788] width 156 height 106
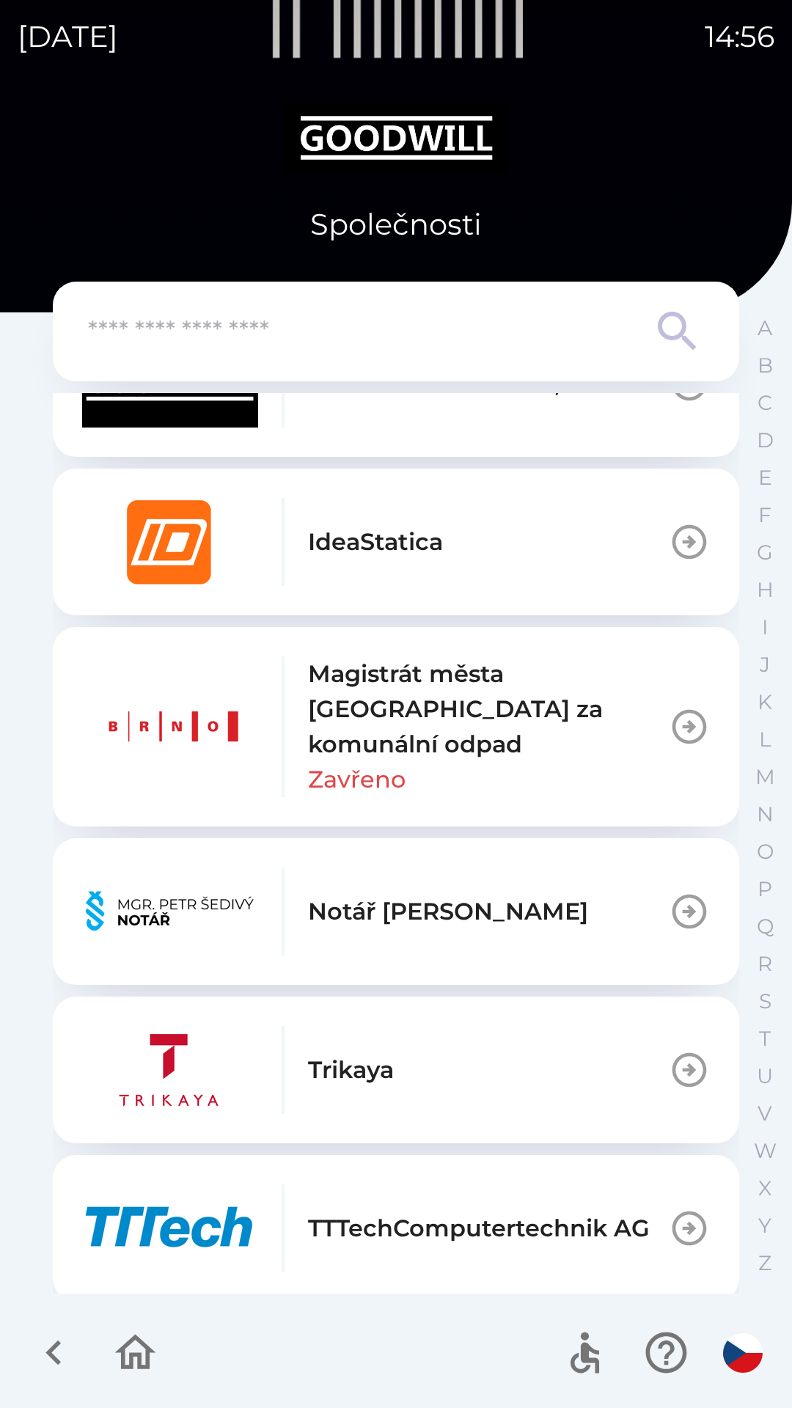
scroll to position [1094, 0]
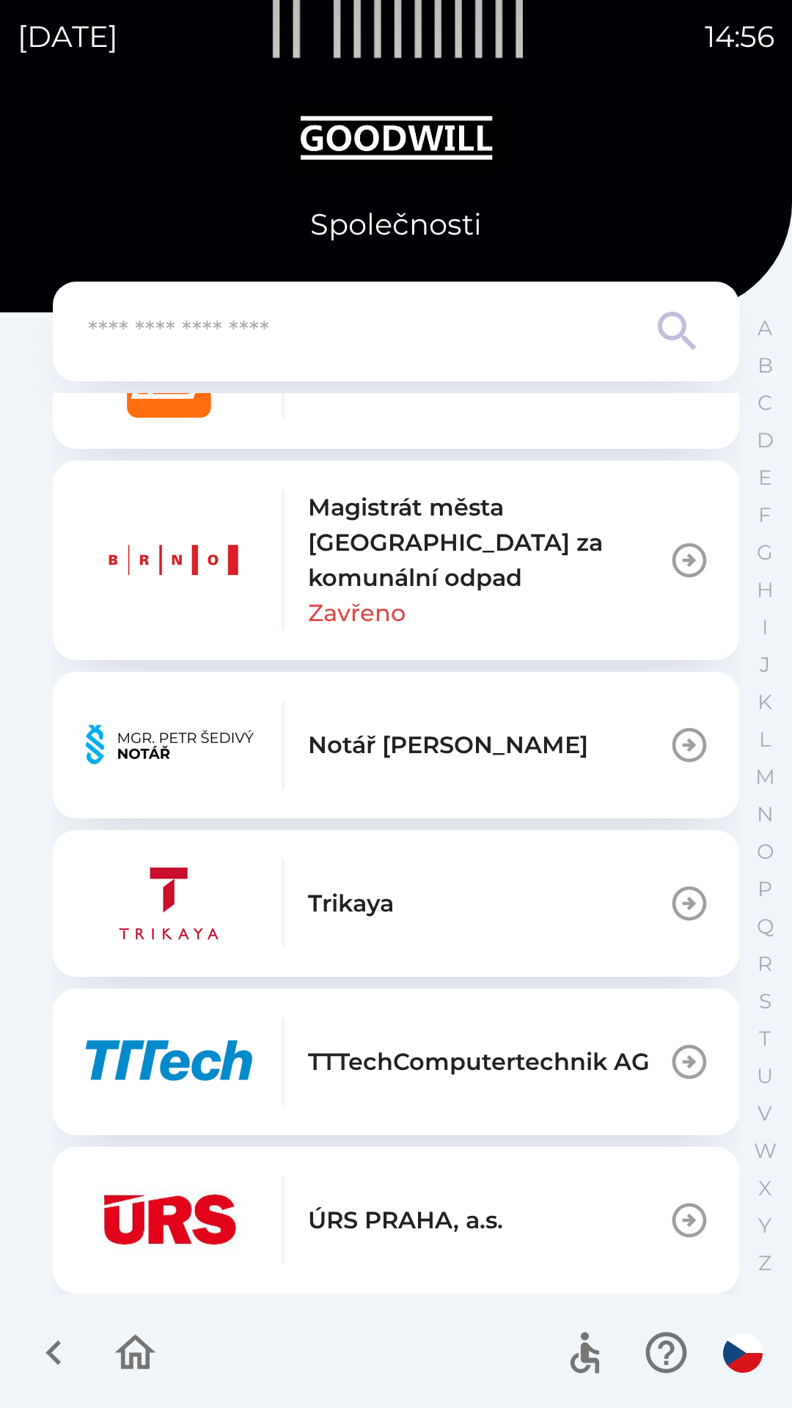
click at [105, 747] on img "button" at bounding box center [170, 745] width 176 height 88
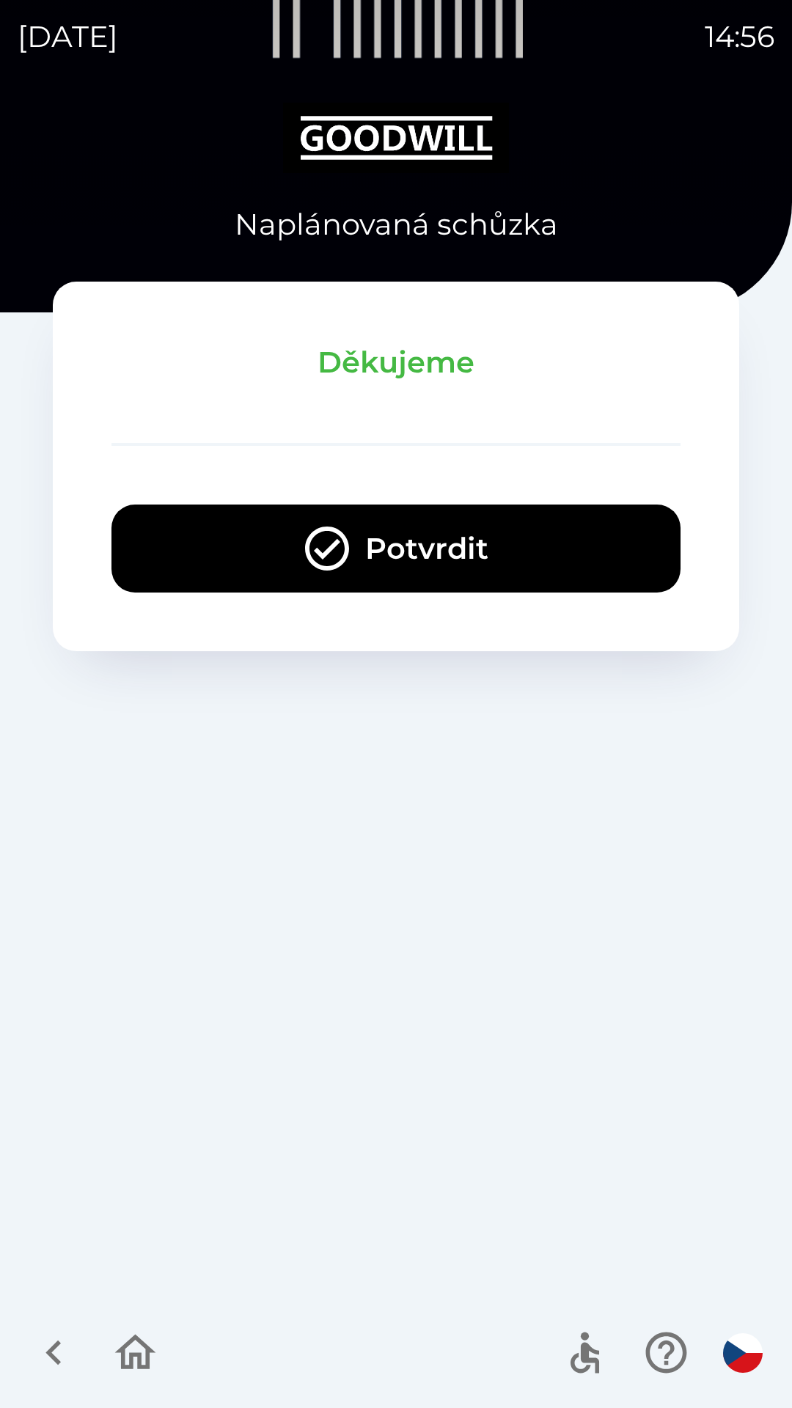
click at [0, 0] on div "[DATE] 14:56 Naplánovaná schůzka Děkujeme Potvrdit" at bounding box center [396, 704] width 792 height 1408
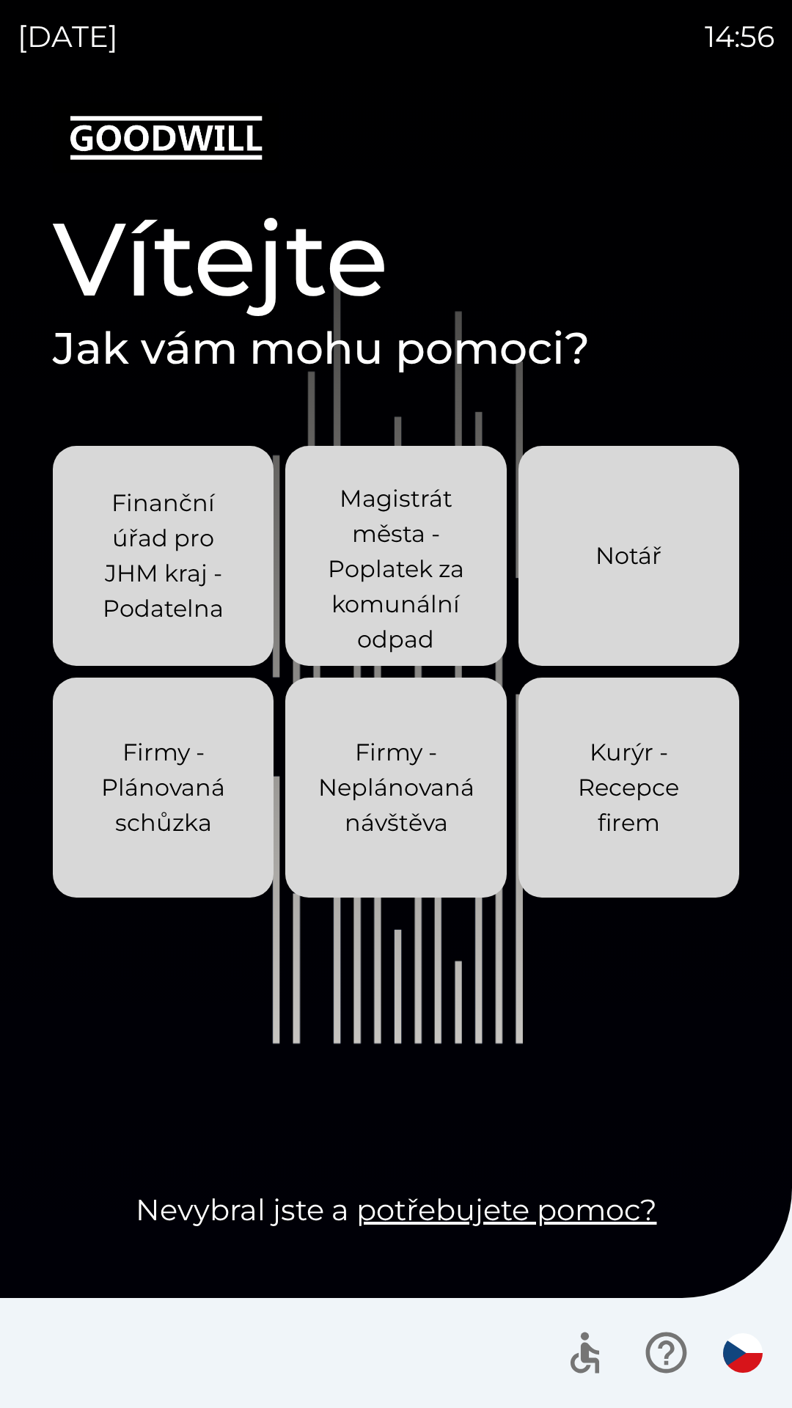
click at [0, 0] on div "[DATE] 14:56 Vítejte Jak vám mohu pomoci? Finanční úřad pro JHM kraj - Podateln…" at bounding box center [396, 704] width 792 height 1408
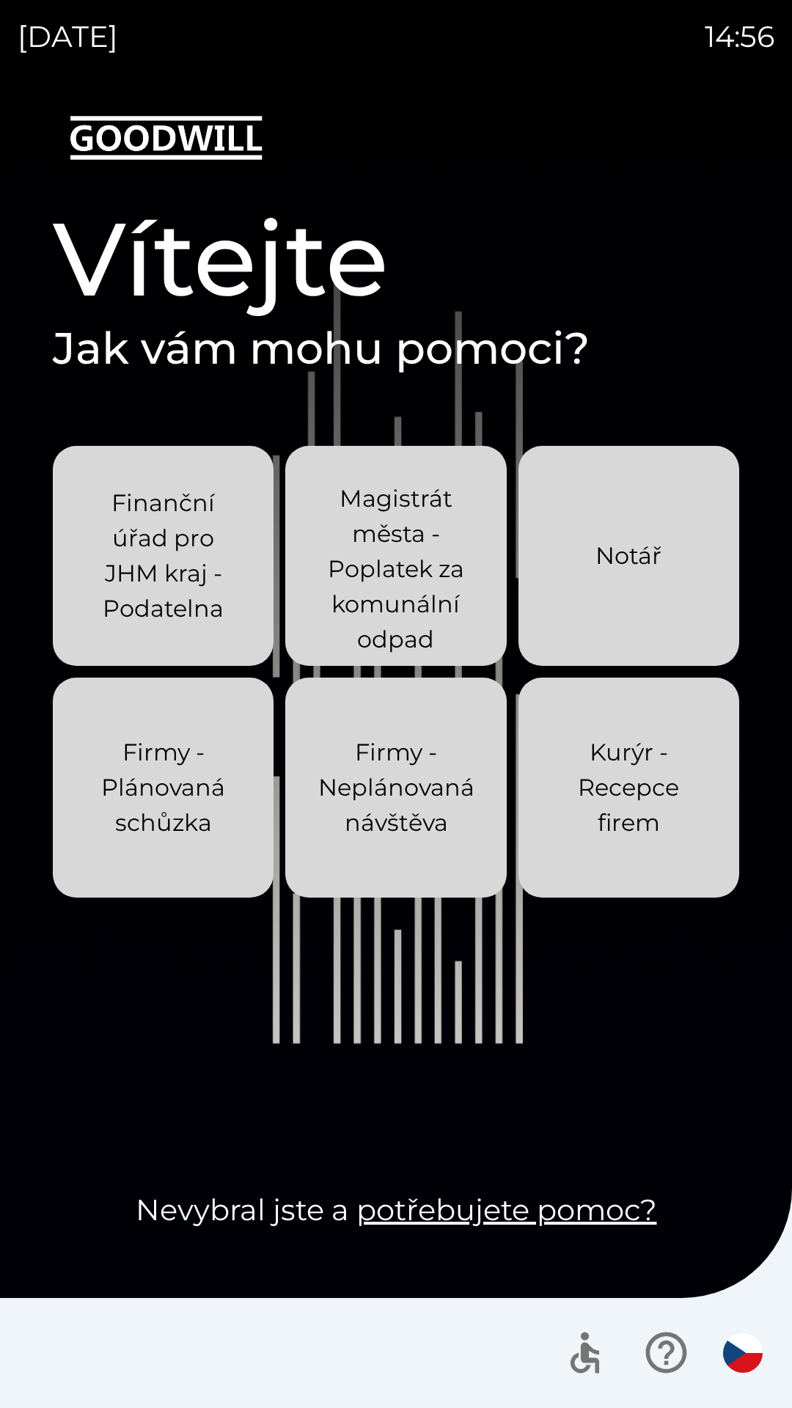
click at [0, 0] on div "[DATE] 14:56 Vítejte Jak vám mohu pomoci? Finanční úřad pro JHM kraj - Podateln…" at bounding box center [396, 704] width 792 height 1408
click at [0, 0] on div "[DATE] 14:57 Vítejte Jak vám mohu pomoci? Finanční úřad pro JHM kraj - Podateln…" at bounding box center [396, 704] width 792 height 1408
click at [0, 0] on div "[DATE] 14:59 Vítejte Jak vám mohu pomoci? Finanční úřad pro JHM kraj - Podateln…" at bounding box center [396, 704] width 792 height 1408
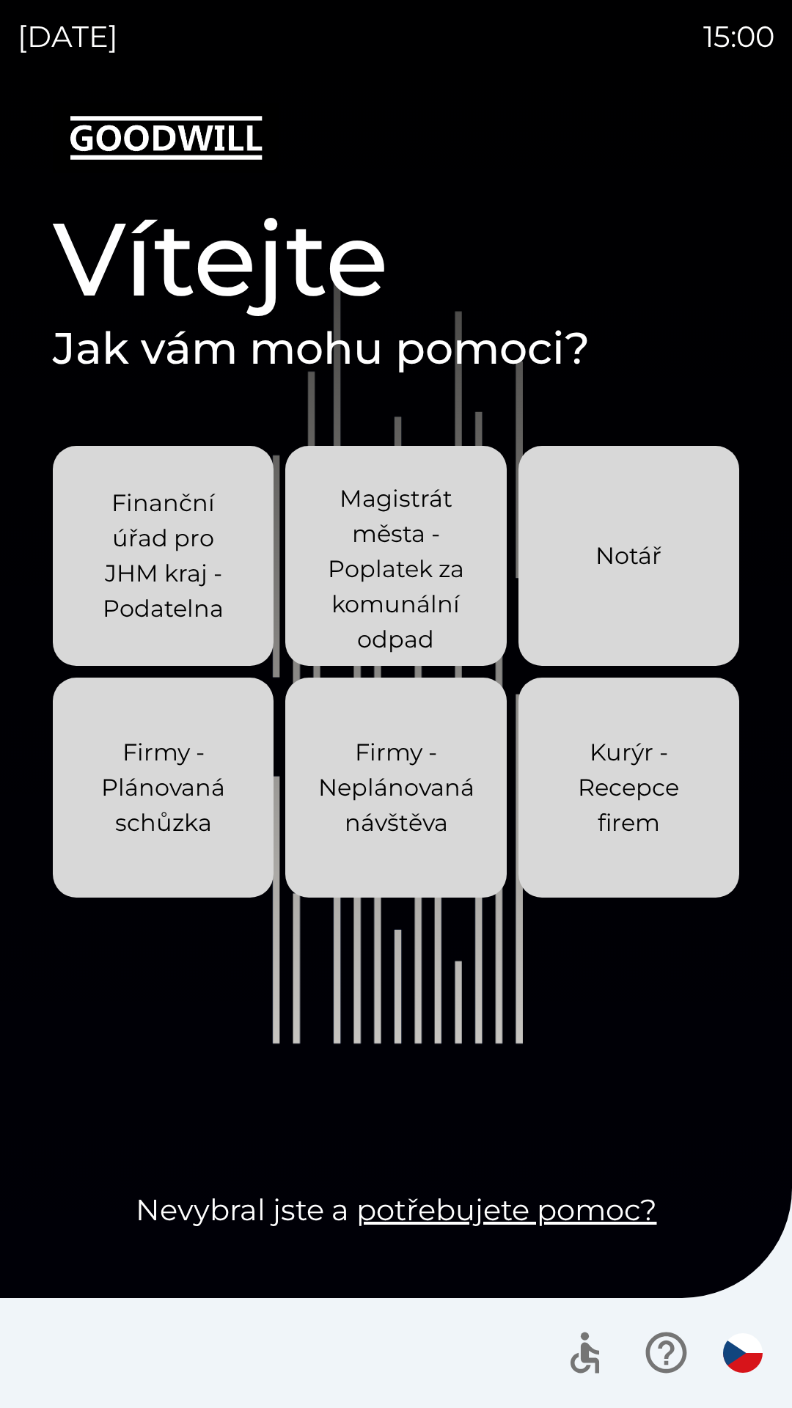
click at [0, 0] on div "[DATE] 15:00 Vítejte Jak vám mohu pomoci? Finanční úřad pro JHM kraj - Podateln…" at bounding box center [396, 704] width 792 height 1408
